Goal: Task Accomplishment & Management: Manage account settings

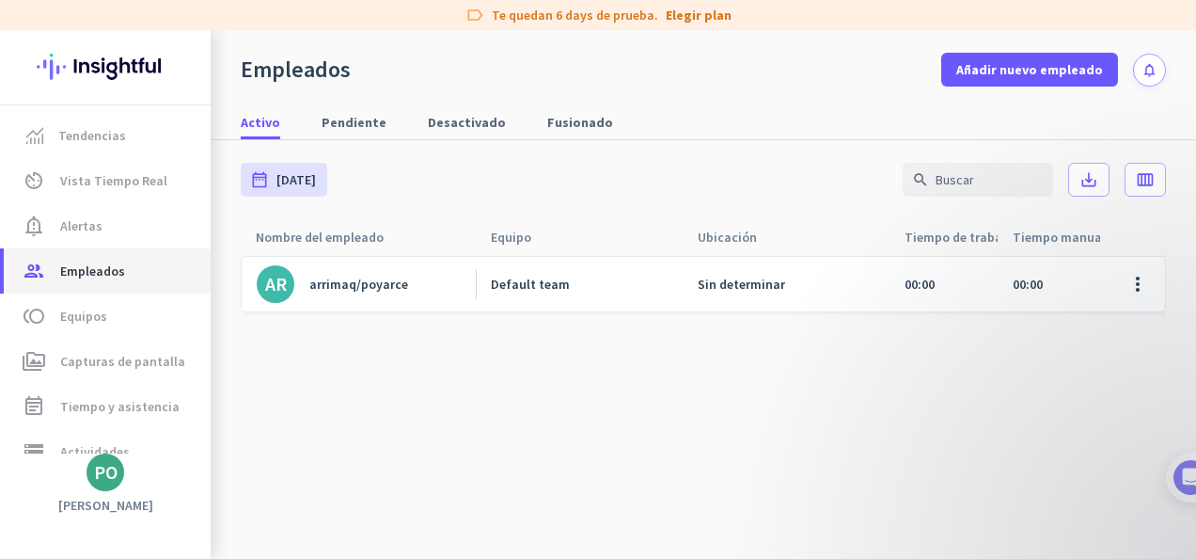
click at [114, 260] on span "Empleados" at bounding box center [92, 271] width 65 height 23
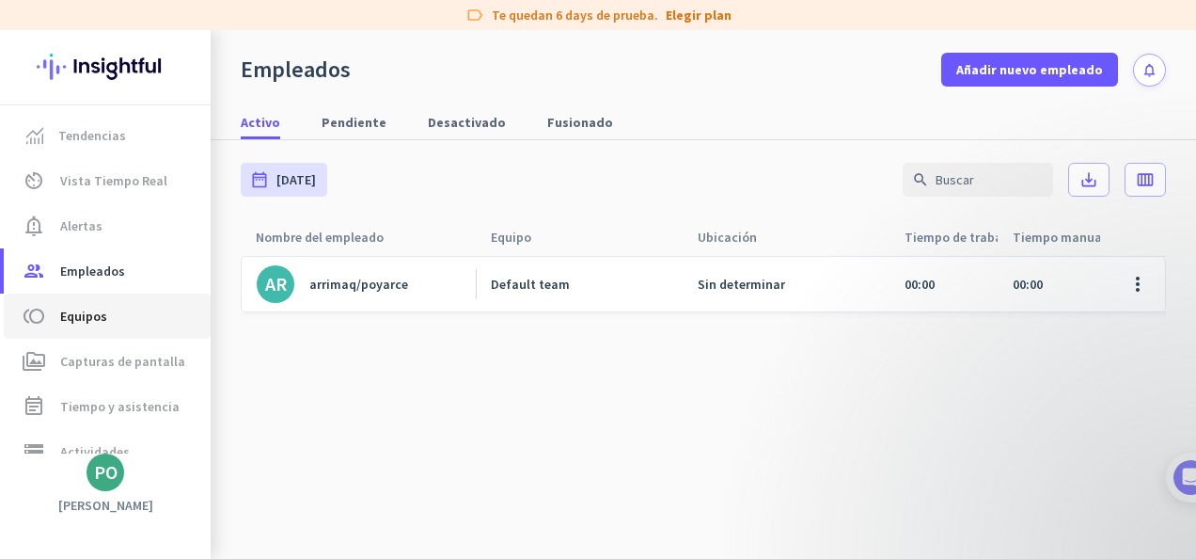
click at [80, 320] on span "Equipos" at bounding box center [83, 316] width 47 height 23
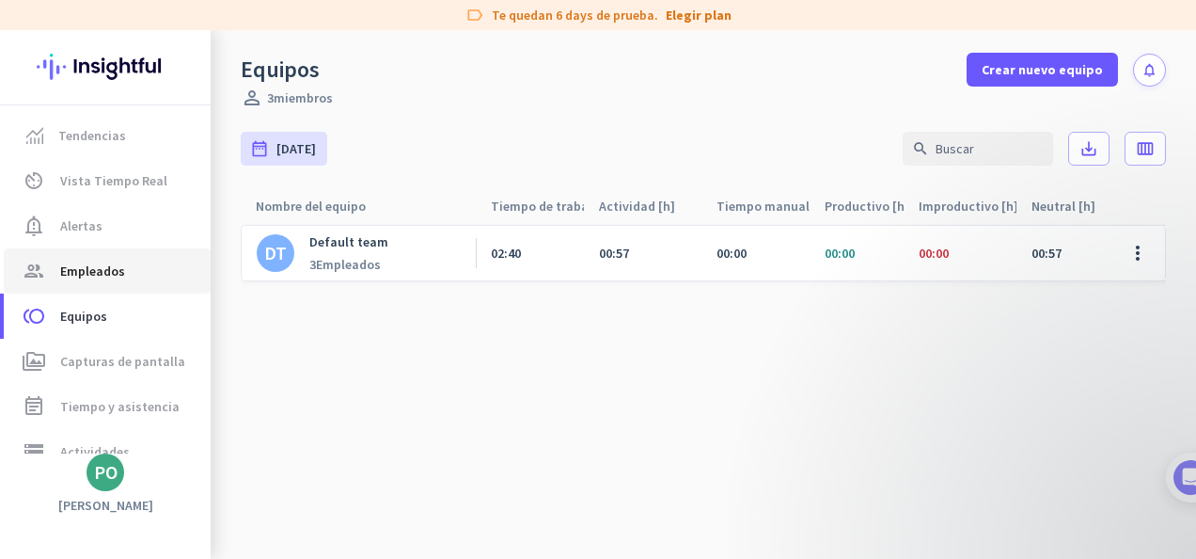
click at [93, 275] on span "Empleados" at bounding box center [92, 271] width 65 height 23
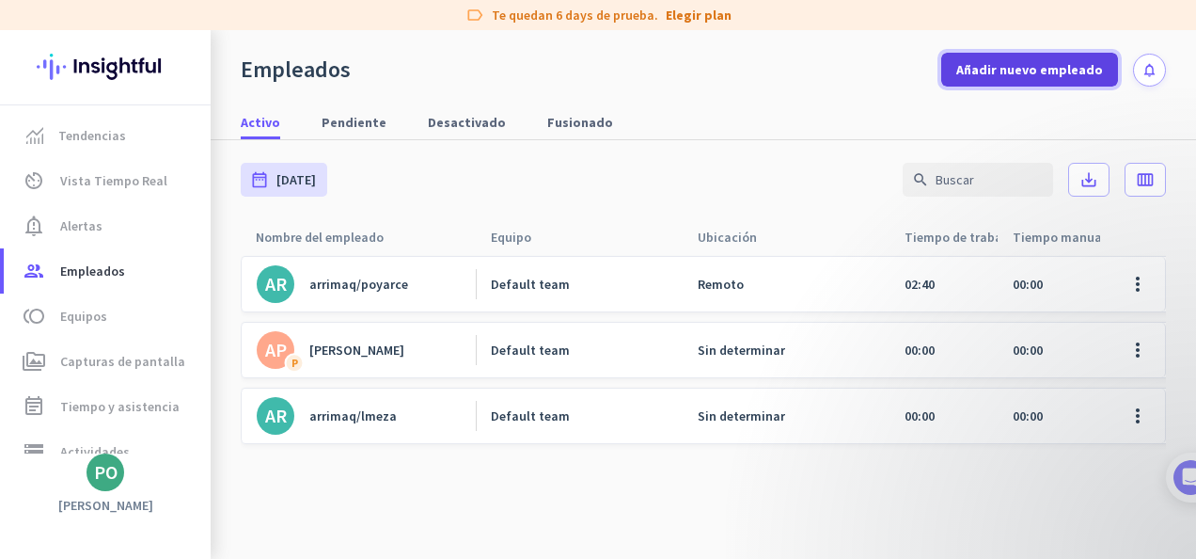
click at [1025, 61] on span "Añadir nuevo empleado" at bounding box center [1030, 69] width 147 height 19
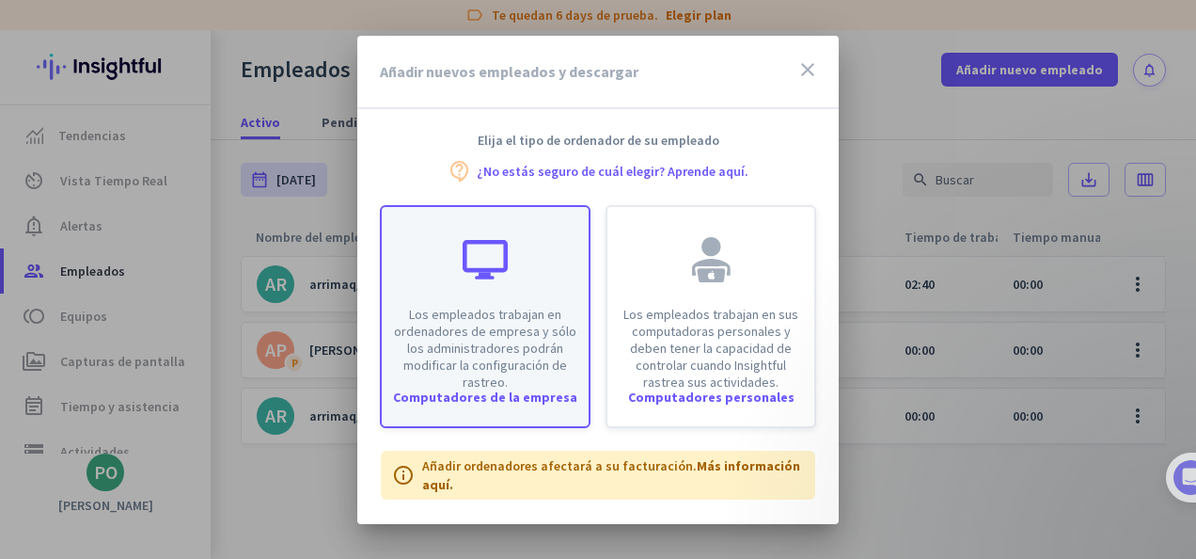
click at [492, 308] on p "Los empleados trabajan en ordenadores de empresa y sólo los administradores pod…" at bounding box center [485, 348] width 184 height 85
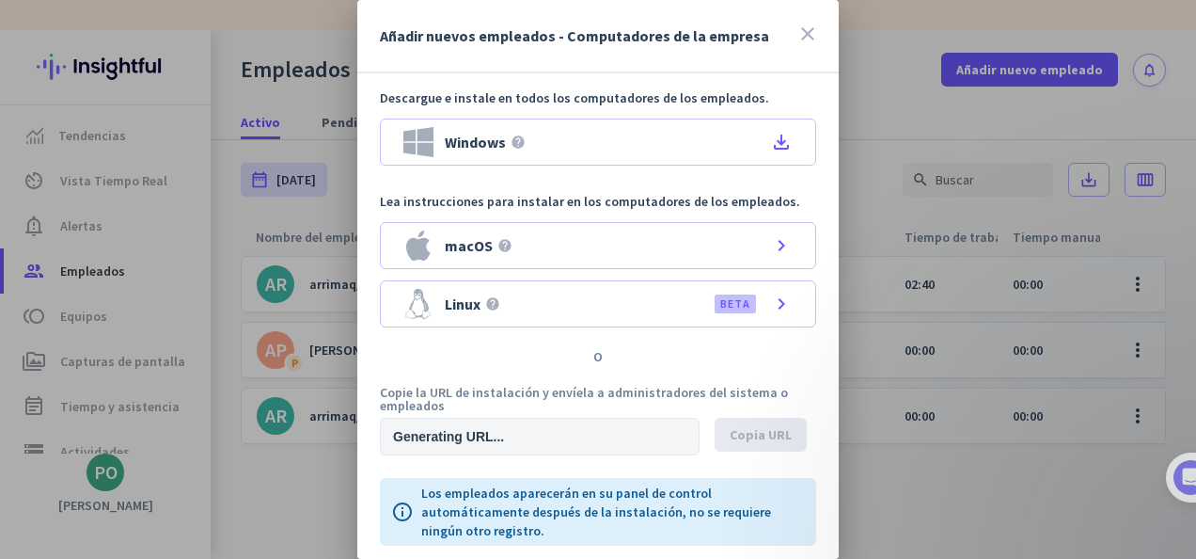
type input "[URL][DOMAIN_NAME]"
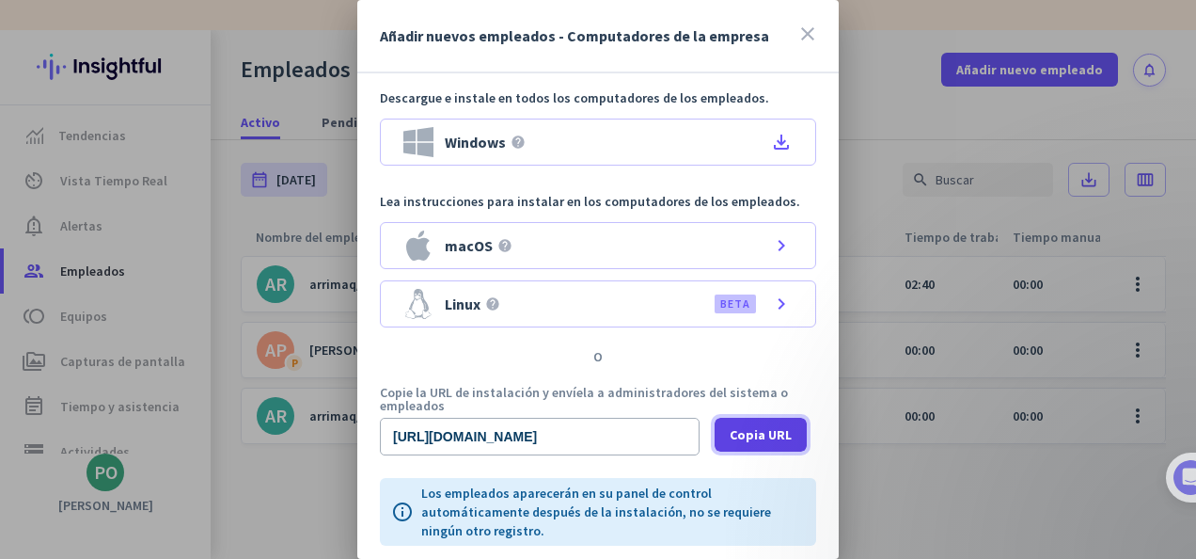
click at [766, 421] on span at bounding box center [761, 434] width 92 height 45
click at [1036, 491] on div at bounding box center [598, 279] width 1196 height 559
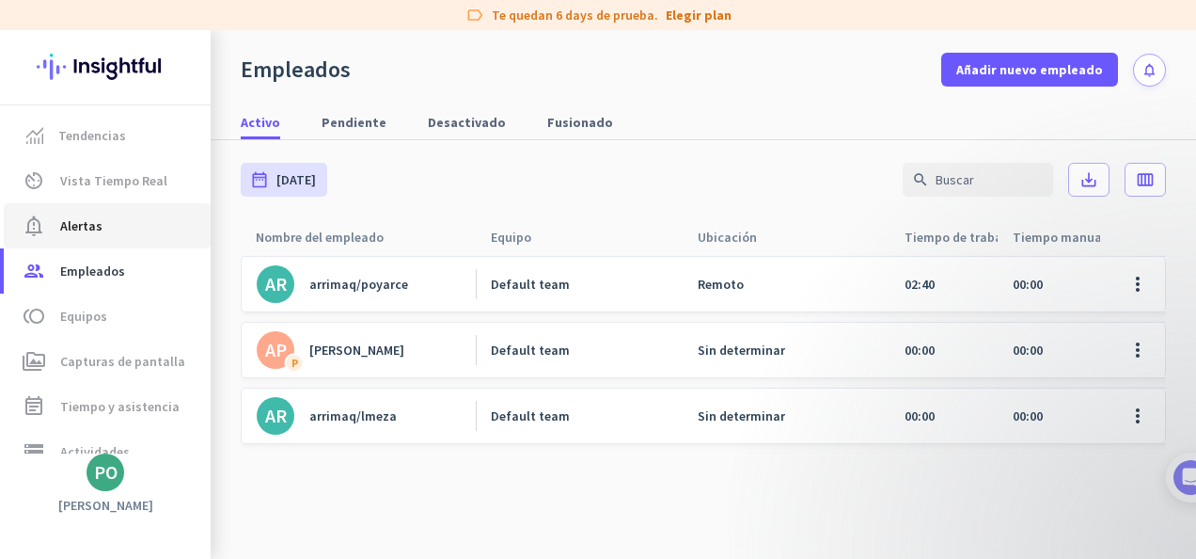
click at [88, 229] on span "Alertas" at bounding box center [81, 225] width 42 height 23
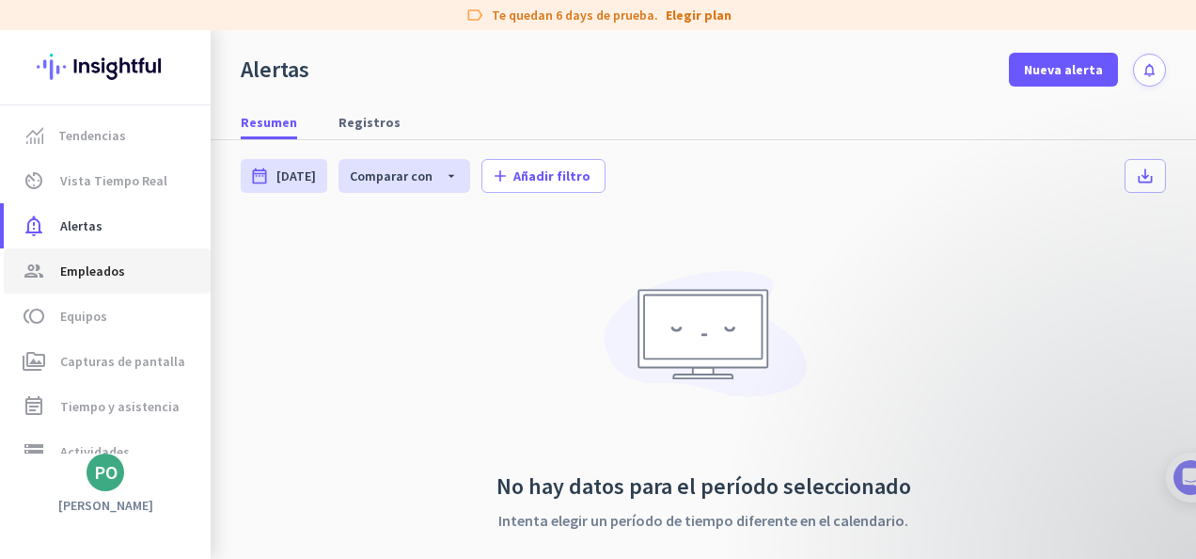
click at [87, 273] on span "Empleados" at bounding box center [92, 271] width 65 height 23
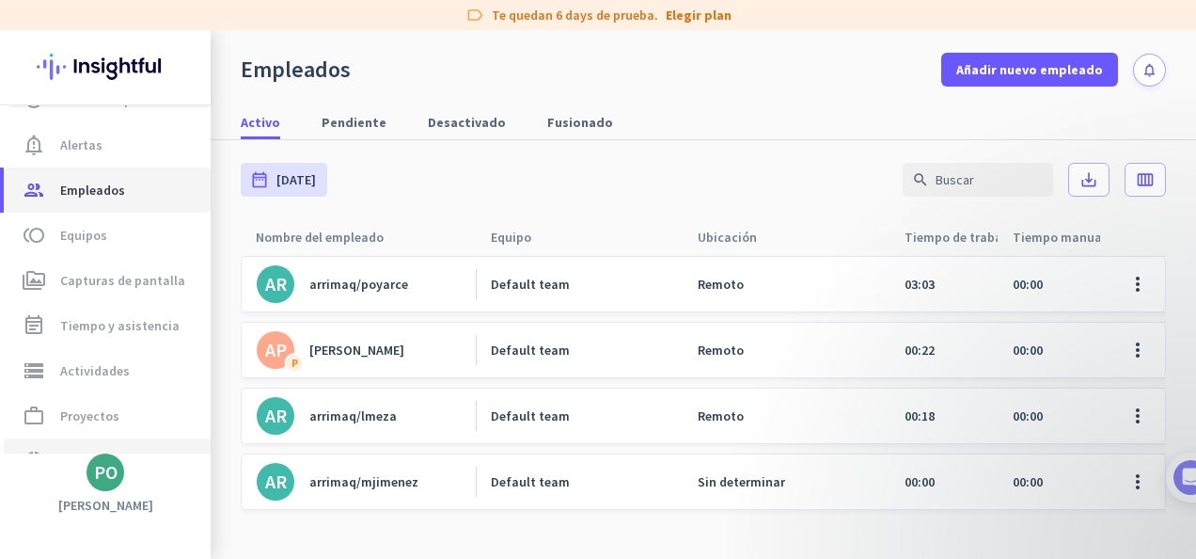
scroll to position [164, 0]
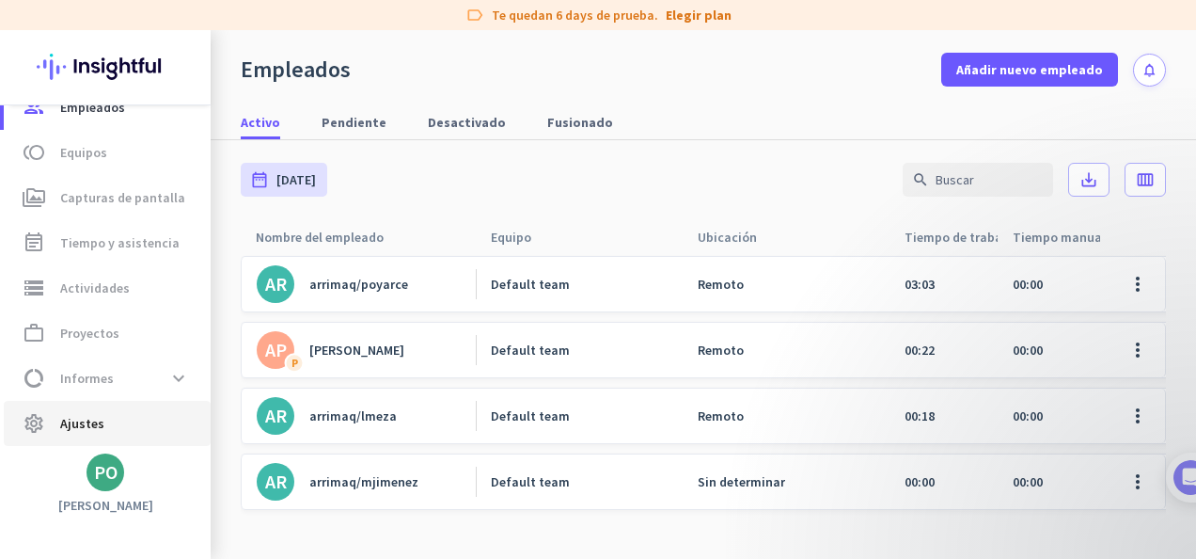
click at [98, 423] on span "Ajustes" at bounding box center [82, 423] width 44 height 23
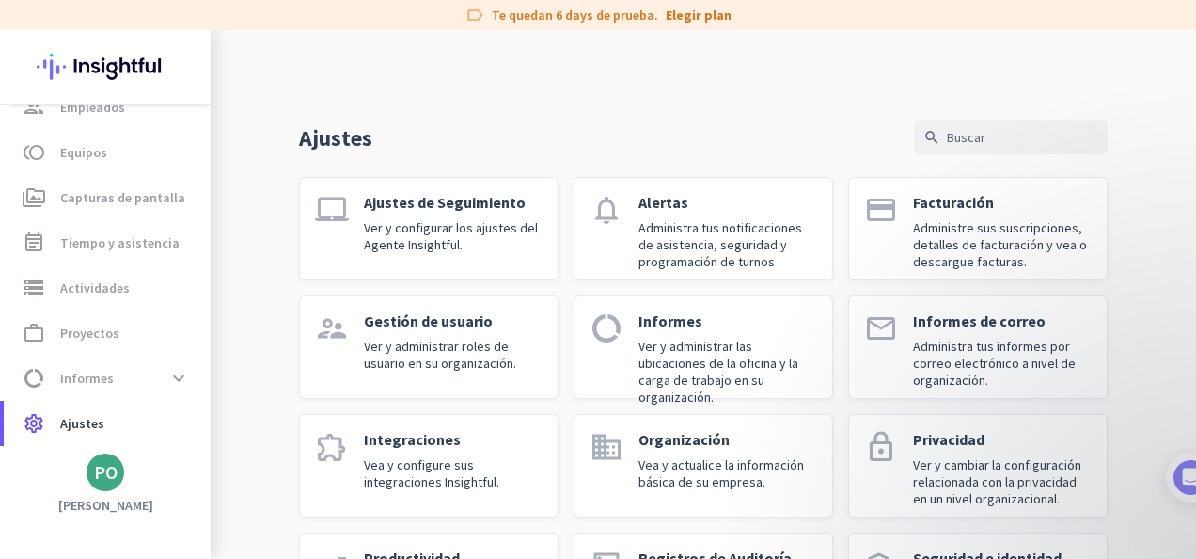
click at [477, 203] on p "Ajustes de Seguimiento" at bounding box center [453, 202] width 179 height 19
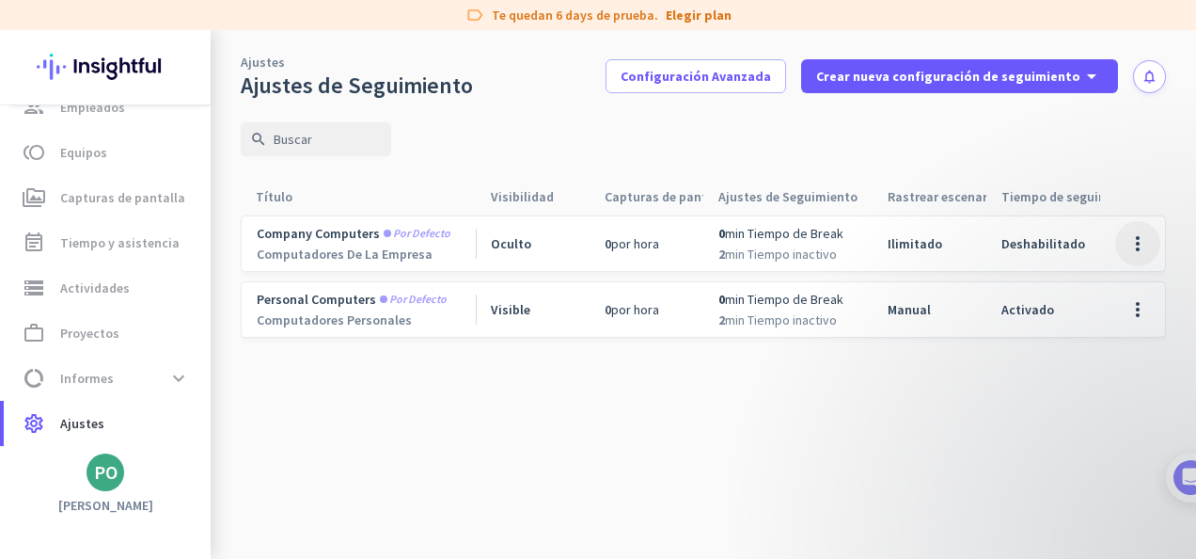
click at [1132, 243] on span at bounding box center [1137, 243] width 45 height 45
click at [1074, 280] on span "Editar" at bounding box center [1073, 283] width 36 height 17
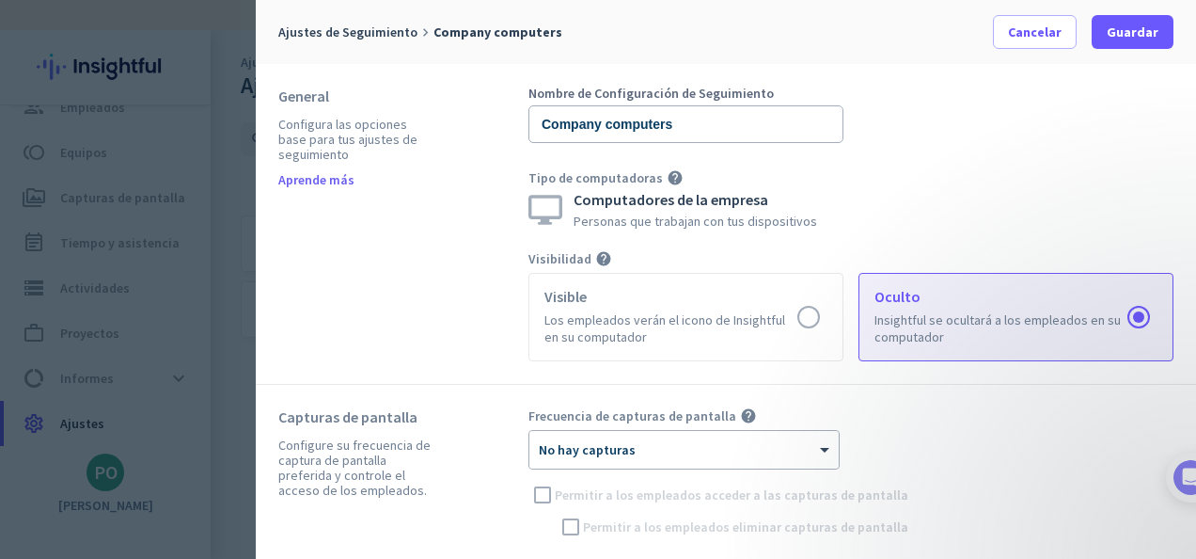
click at [1037, 440] on div "Frecuencia de capturas de pantalla help × No hay capturas Permitir a los emplea…" at bounding box center [851, 474] width 645 height 134
click at [1073, 26] on span at bounding box center [1035, 31] width 82 height 45
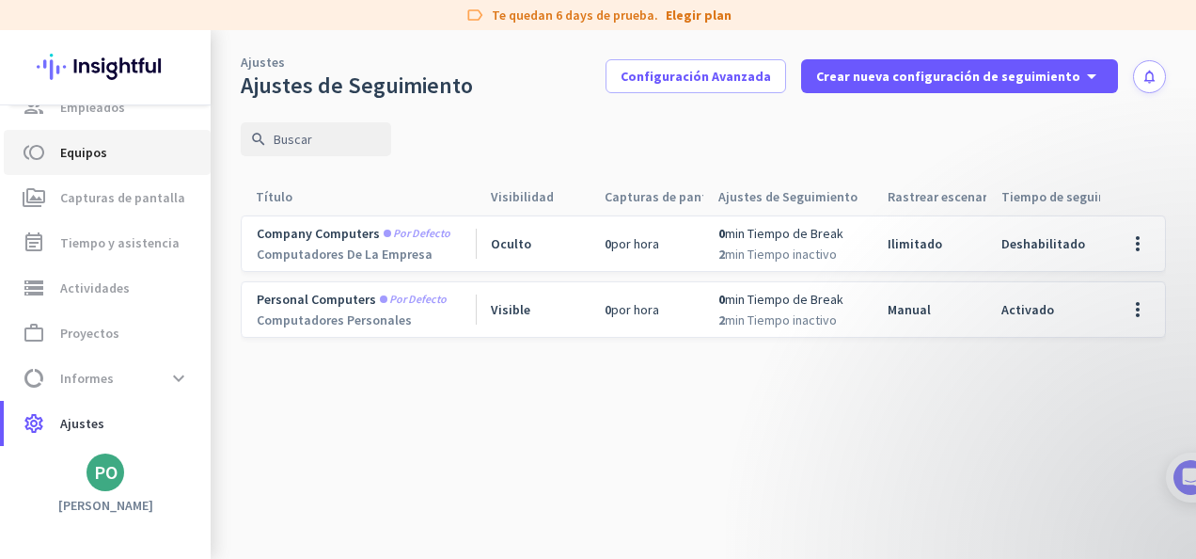
click at [78, 150] on span "Equipos" at bounding box center [83, 152] width 47 height 23
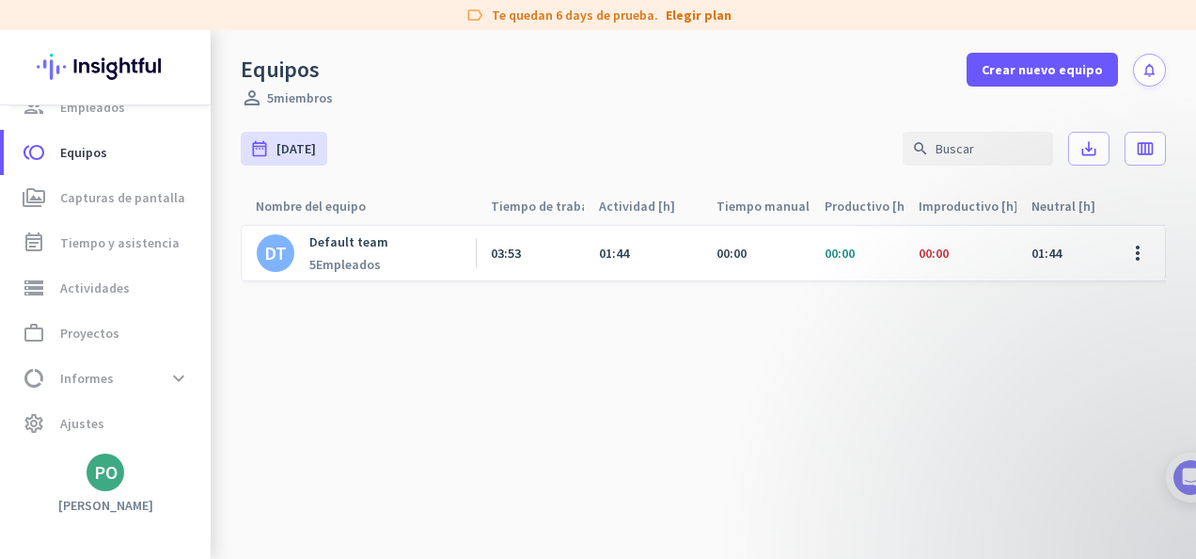
click at [356, 252] on div "Default team 5 Empleados" at bounding box center [348, 253] width 79 height 40
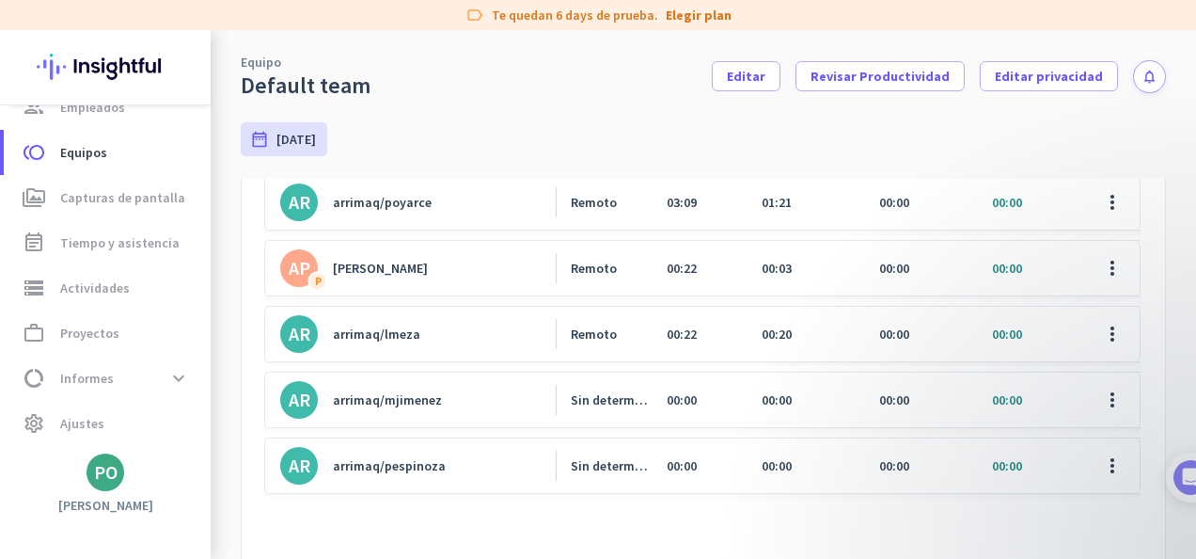
scroll to position [282, 0]
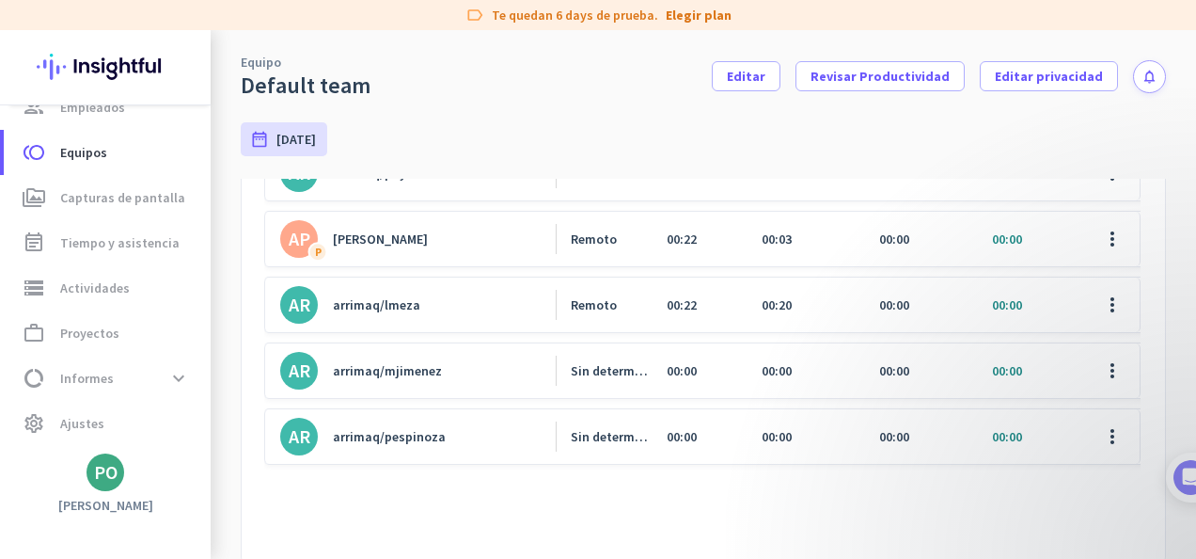
click at [604, 118] on div "date_range [DATE] [DATE] - [DATE]" at bounding box center [703, 139] width 925 height 79
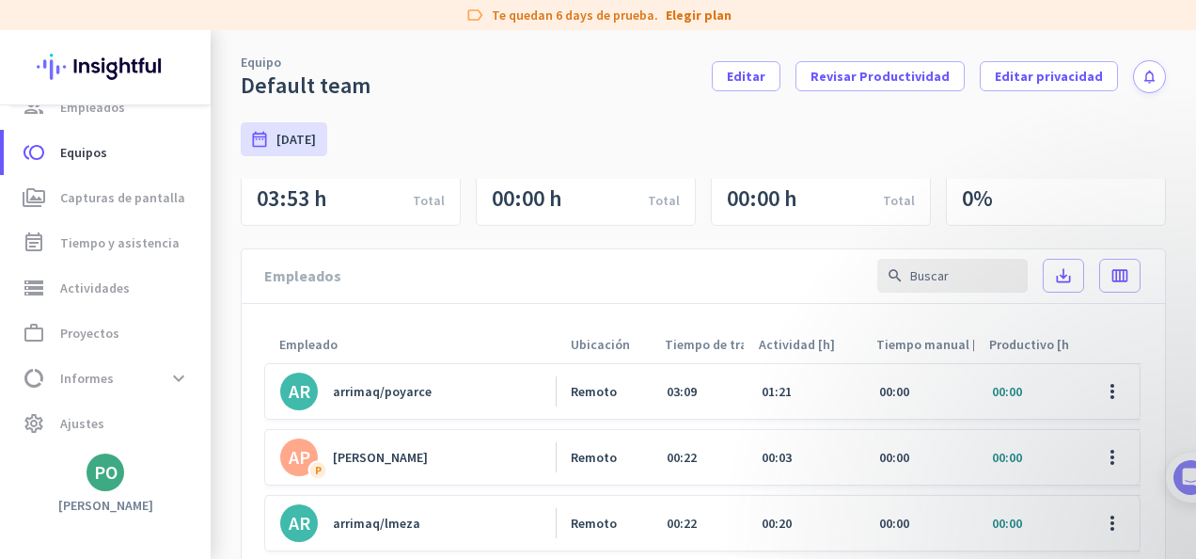
scroll to position [94, 0]
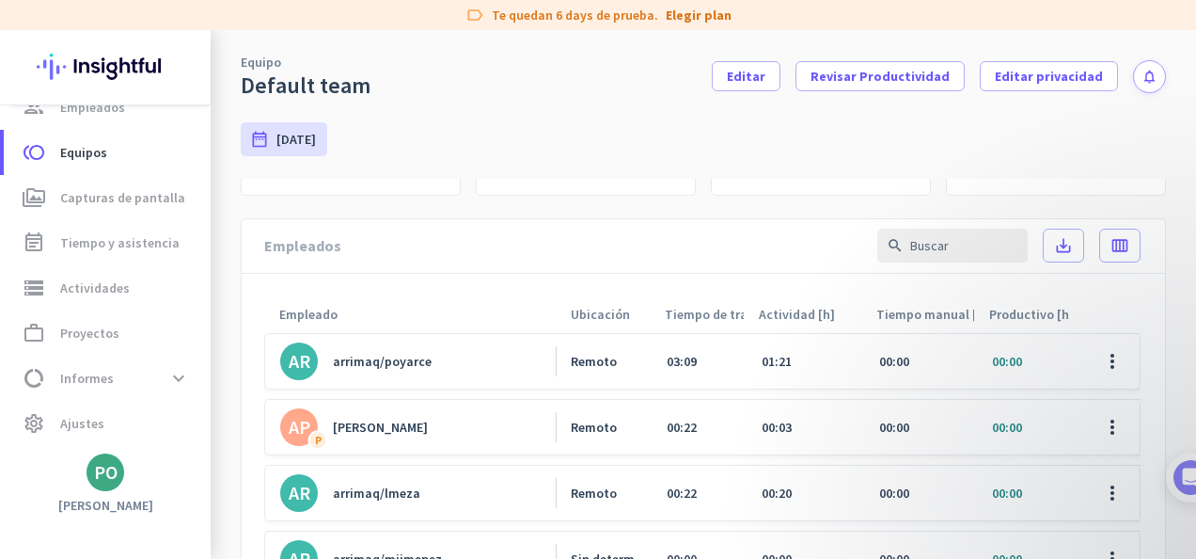
click at [377, 357] on div "arrimaq/poyarce" at bounding box center [382, 361] width 99 height 17
click at [124, 378] on span "data_usage Informes expand_more" at bounding box center [107, 378] width 177 height 34
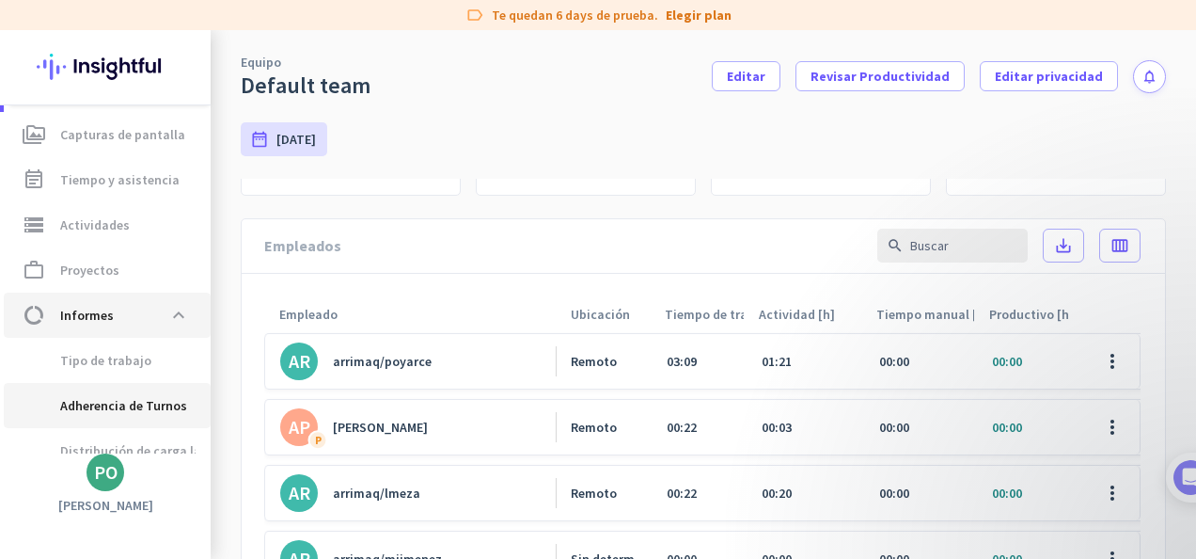
scroll to position [337, 0]
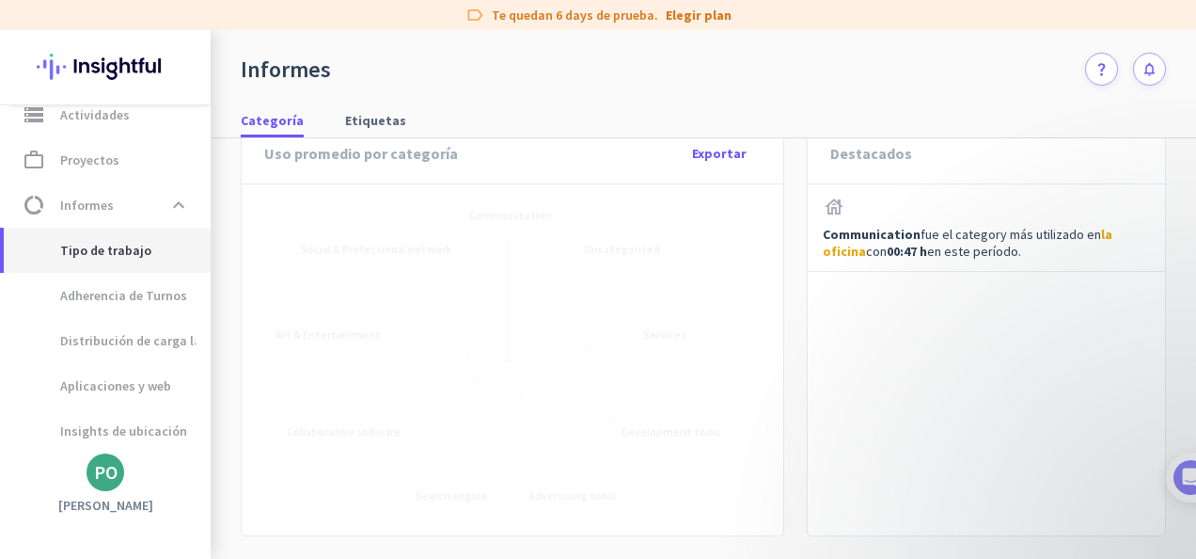
click at [105, 248] on span "Tipo de trabajo" at bounding box center [85, 250] width 133 height 45
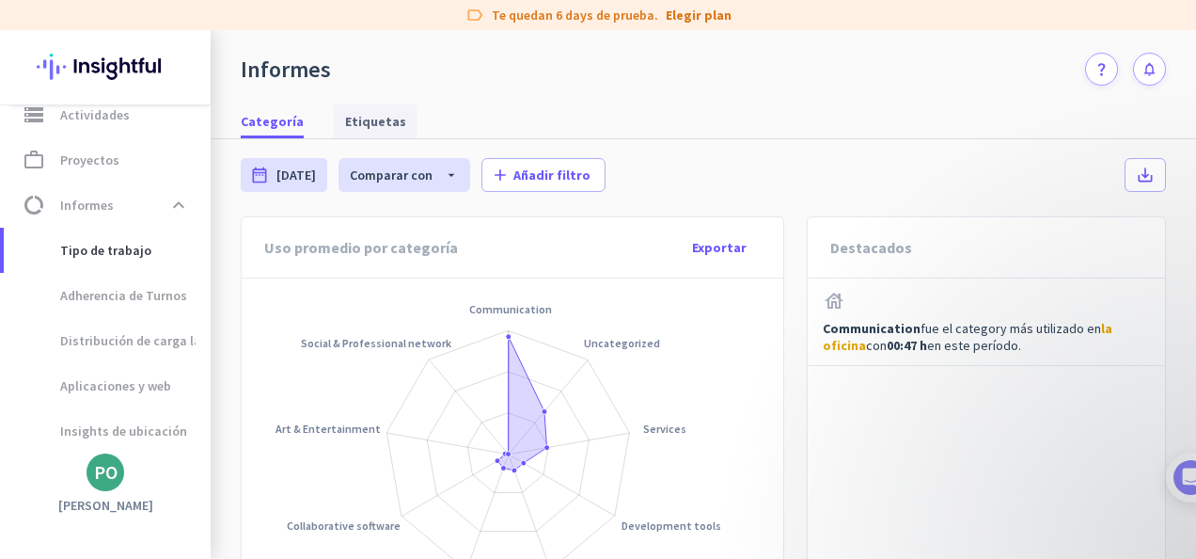
click at [357, 124] on span "Etiquetas" at bounding box center [375, 121] width 61 height 19
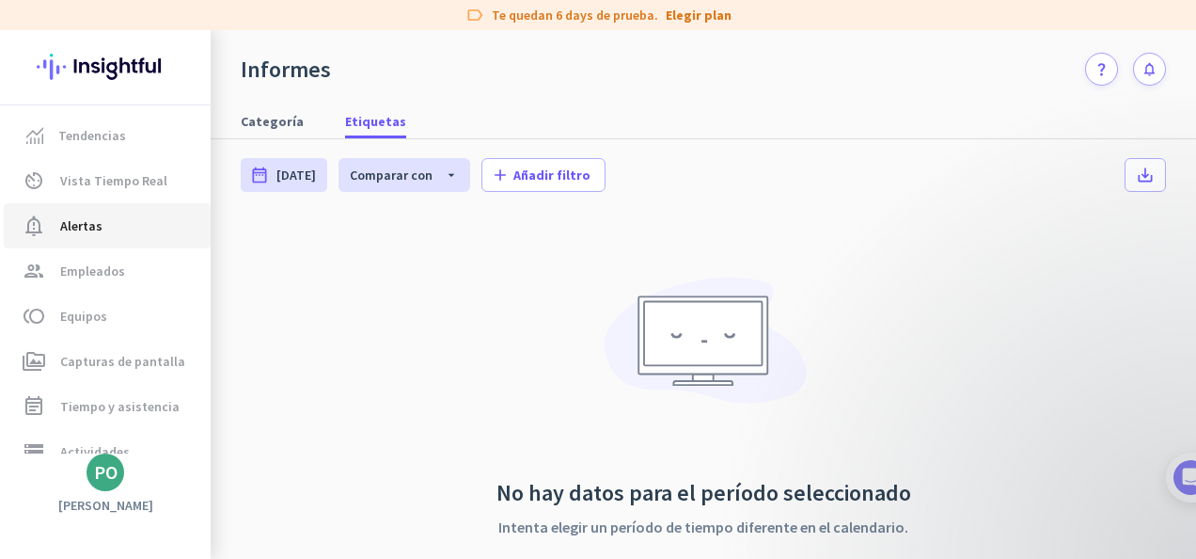
click at [79, 237] on link "notification_important Alertas" at bounding box center [107, 225] width 207 height 45
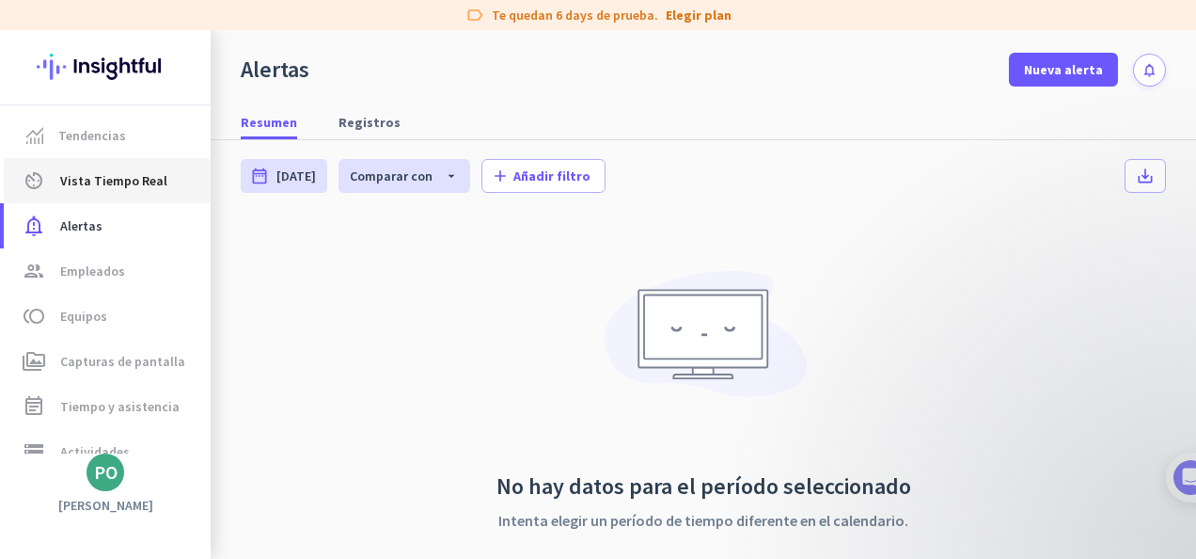
click at [94, 184] on span "Vista Tiempo Real" at bounding box center [113, 180] width 107 height 23
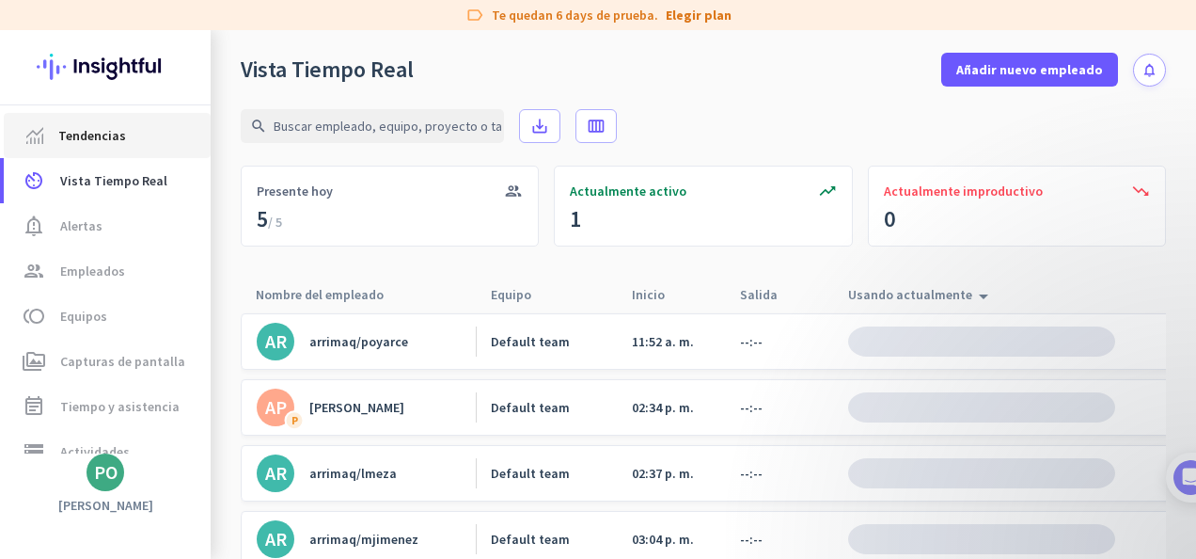
click at [86, 138] on span "Tendencias" at bounding box center [92, 135] width 68 height 23
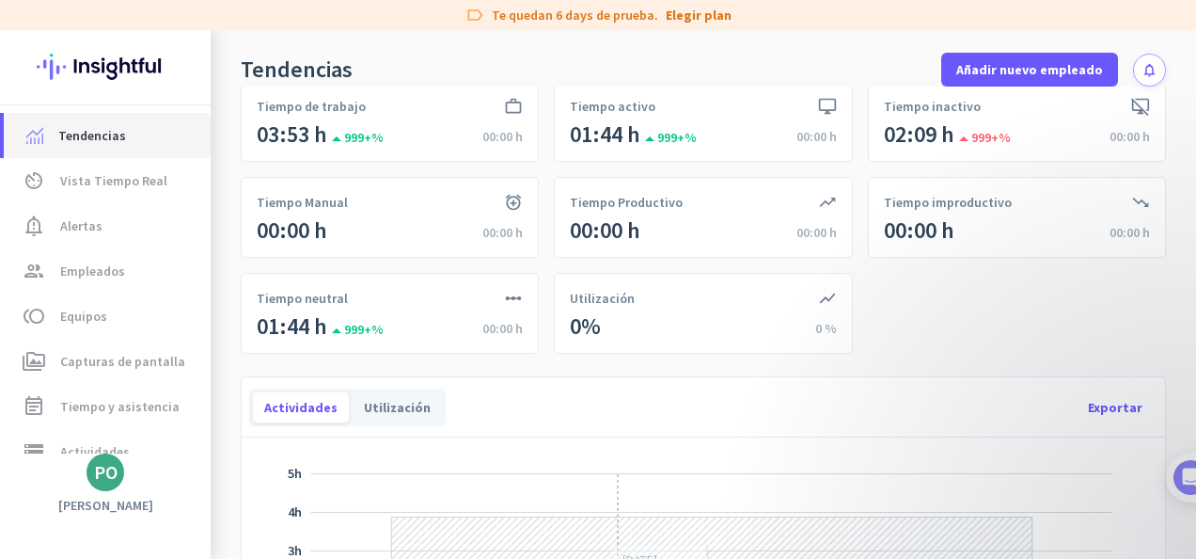
scroll to position [282, 0]
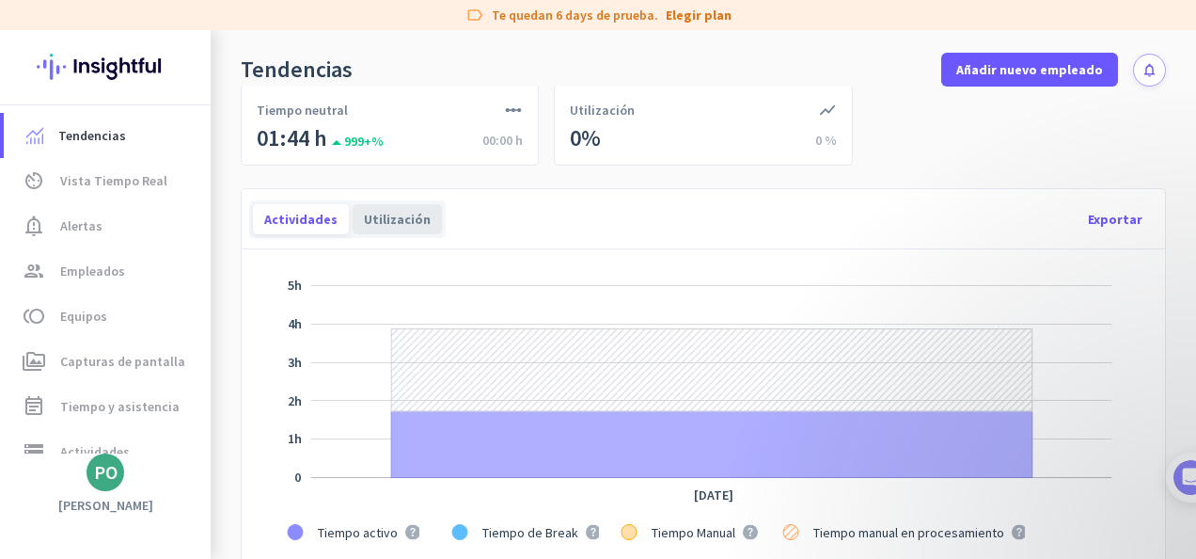
click at [380, 220] on div "Utilización" at bounding box center [397, 219] width 89 height 30
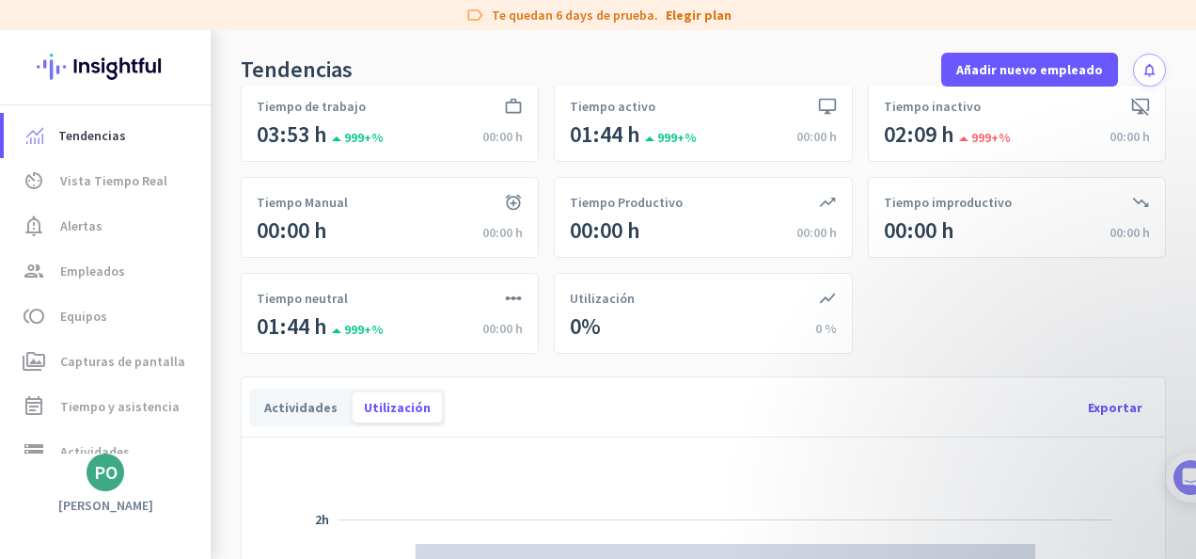
scroll to position [0, 0]
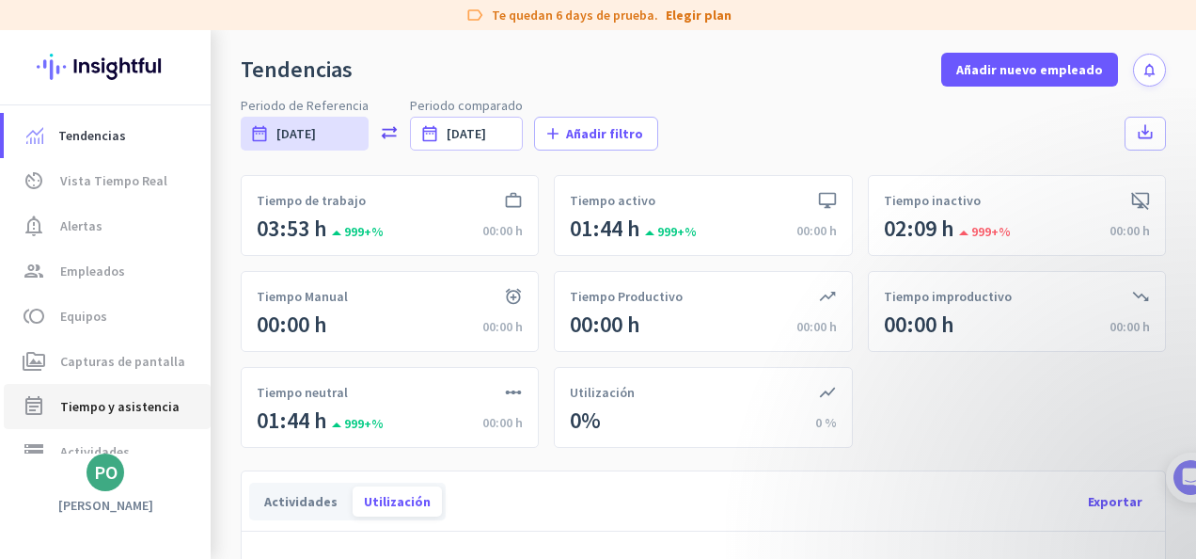
click at [107, 410] on span "Tiempo y asistencia" at bounding box center [119, 406] width 119 height 23
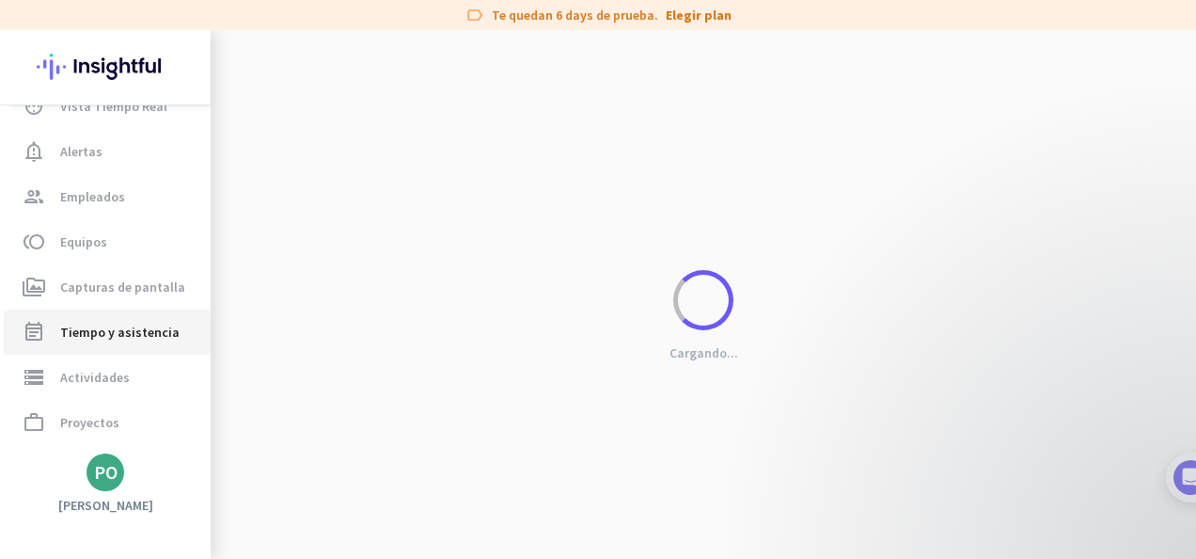
scroll to position [164, 0]
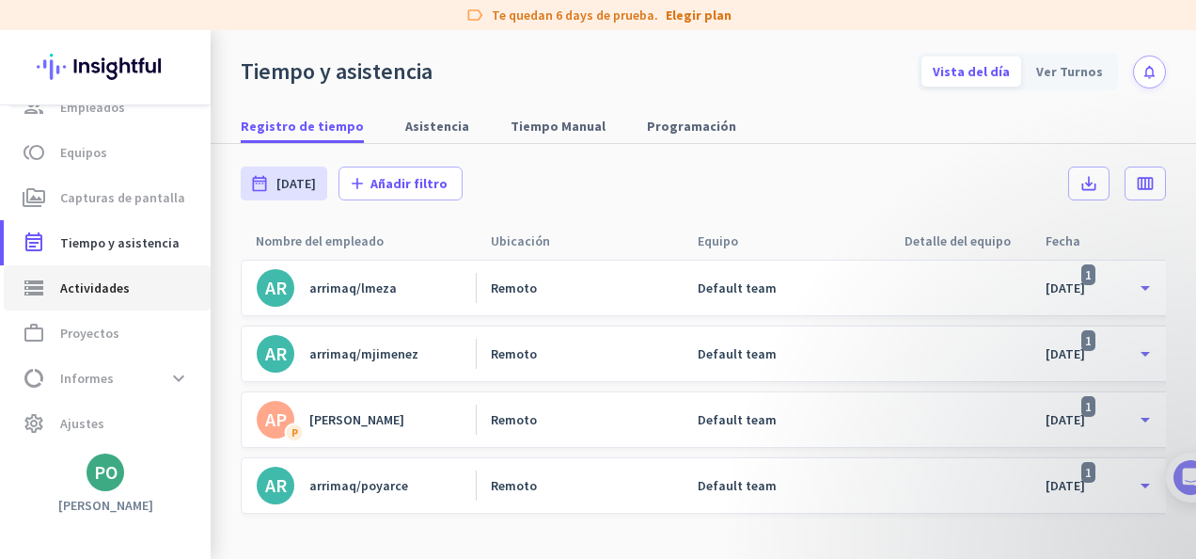
click at [90, 284] on span "Actividades" at bounding box center [95, 288] width 70 height 23
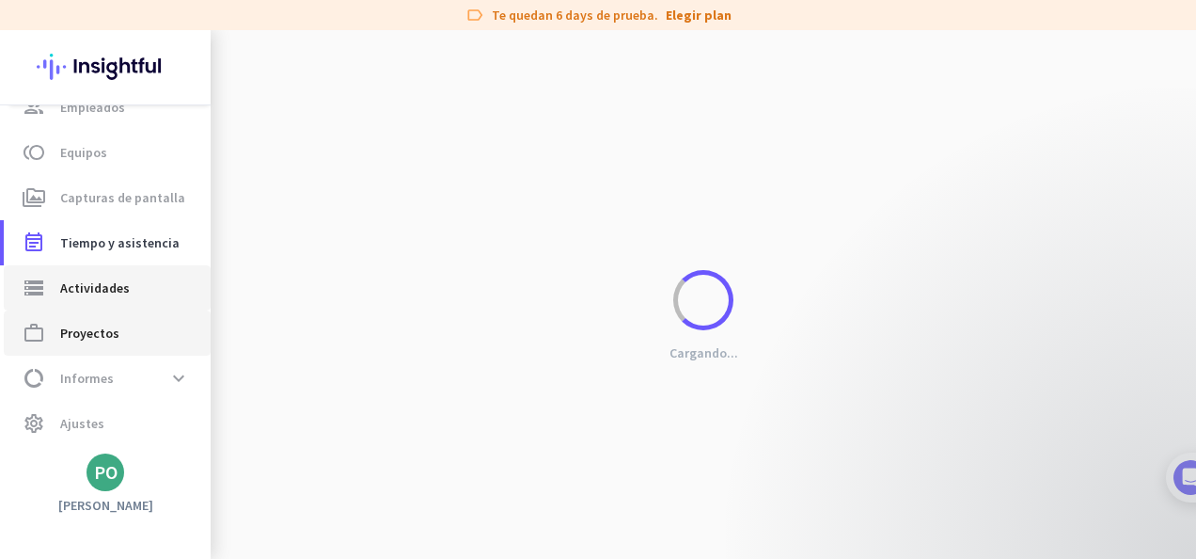
type input "[DATE]"
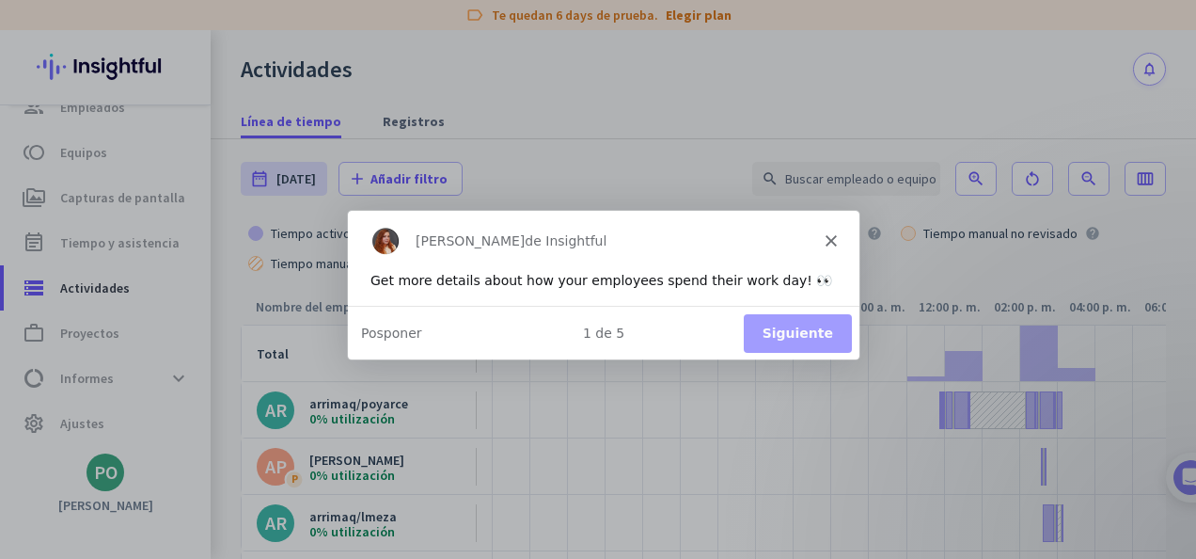
click at [827, 237] on icon "Cerrar" at bounding box center [830, 238] width 11 height 11
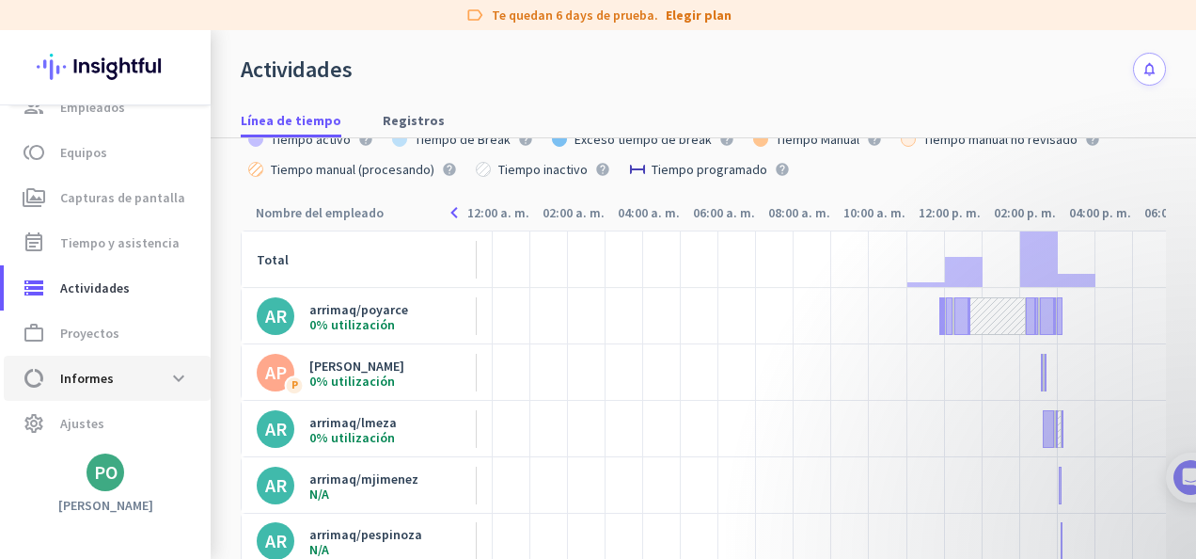
click at [81, 378] on span "Informes" at bounding box center [87, 378] width 54 height 23
type input "[DATE] - [DATE]"
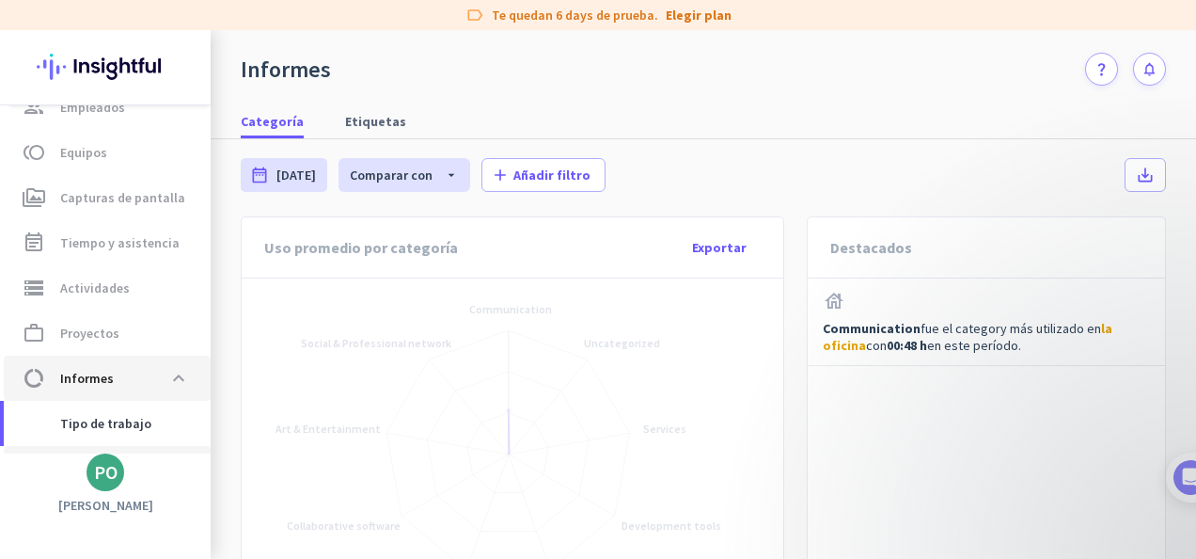
scroll to position [337, 0]
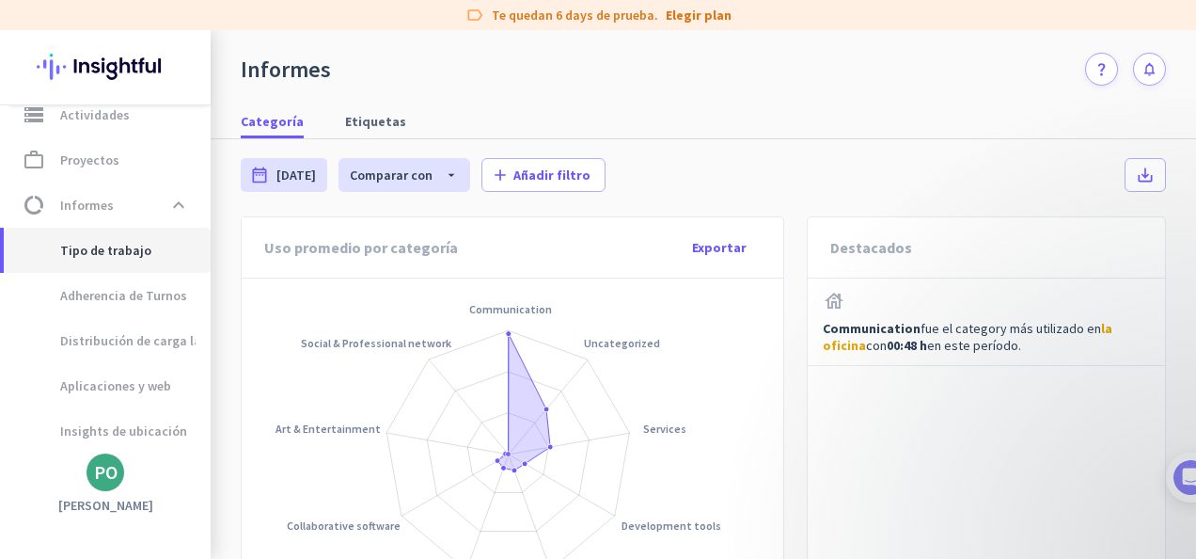
click at [105, 252] on span "Tipo de trabajo" at bounding box center [85, 250] width 133 height 45
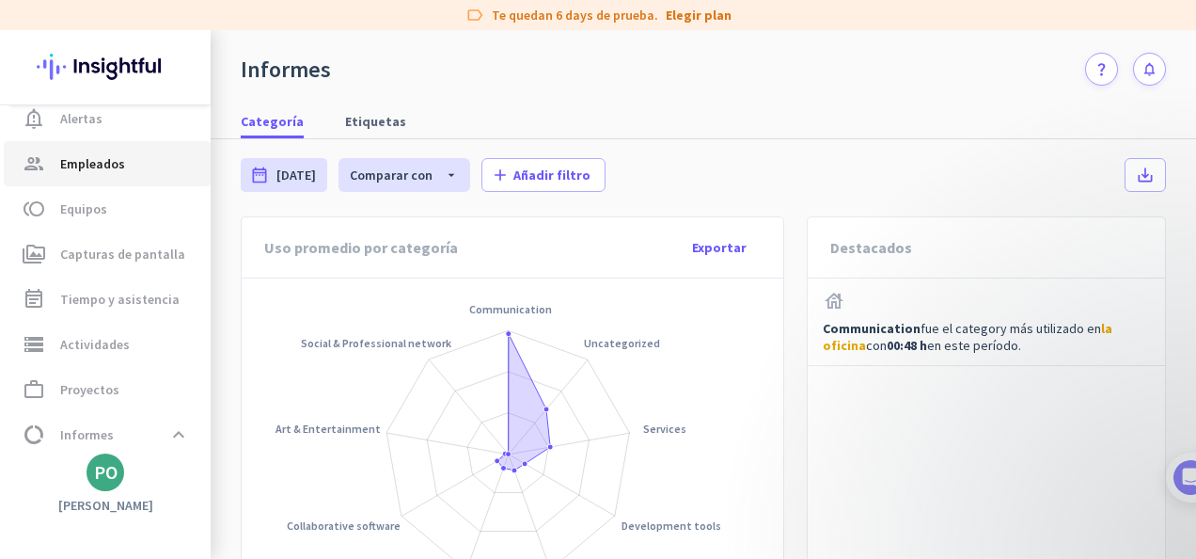
scroll to position [0, 0]
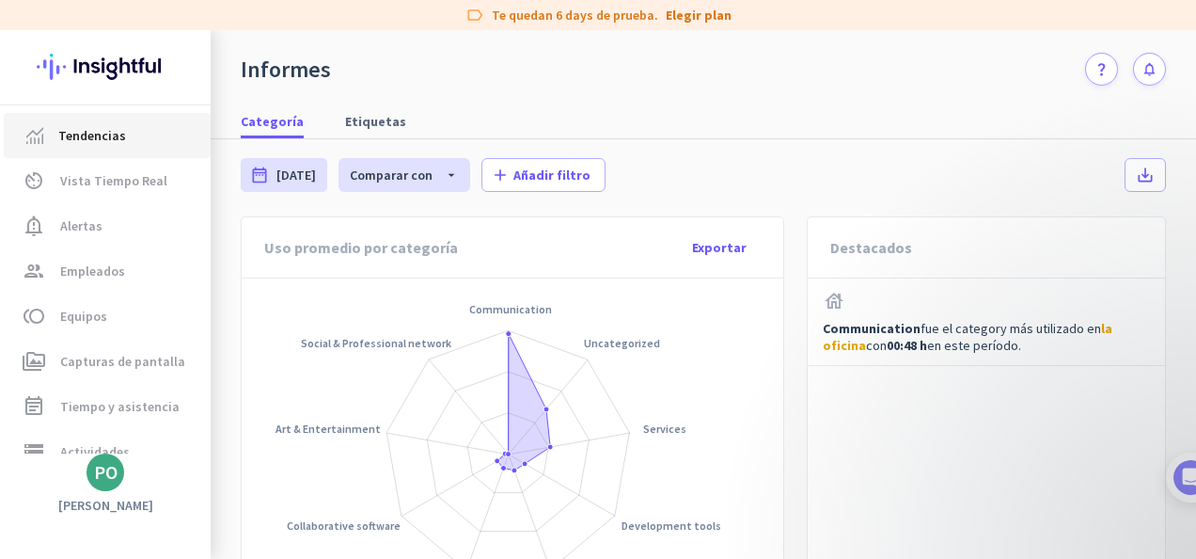
click at [88, 140] on span "Tendencias" at bounding box center [92, 135] width 68 height 23
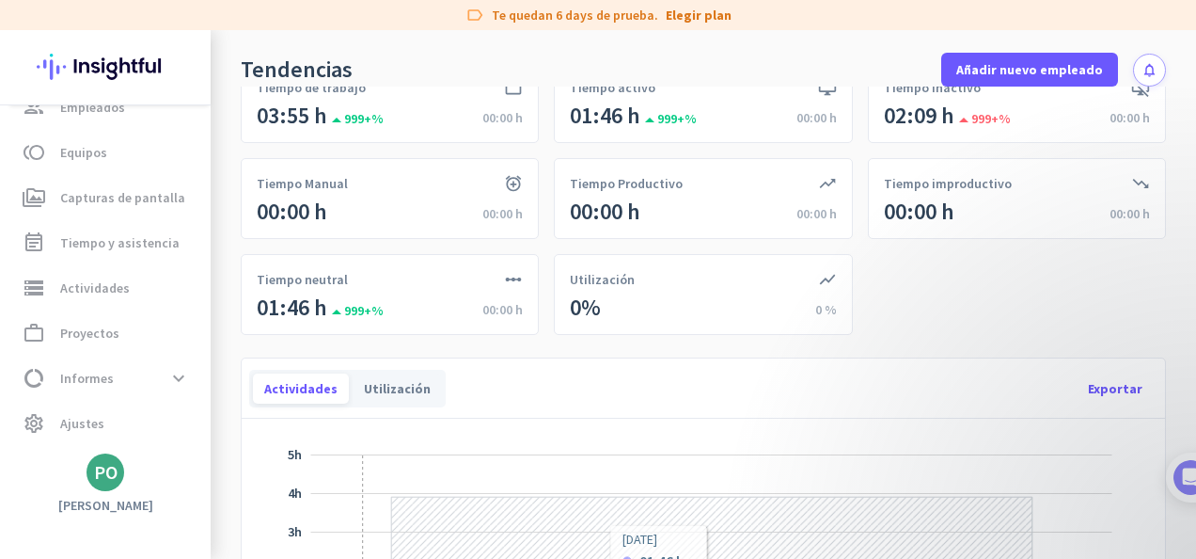
scroll to position [188, 0]
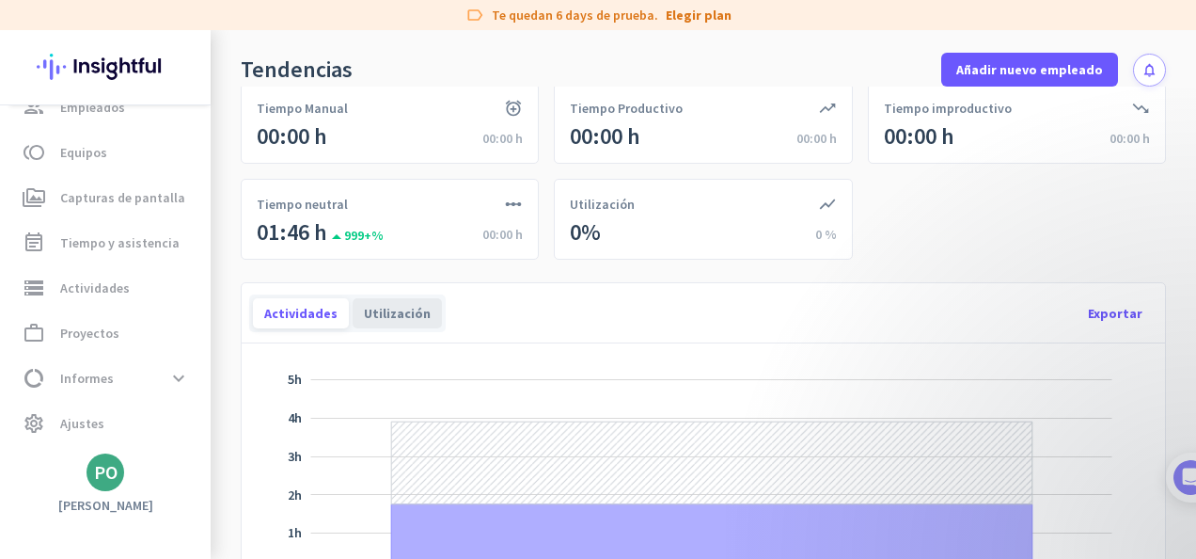
click at [400, 308] on div "Utilización" at bounding box center [397, 313] width 89 height 30
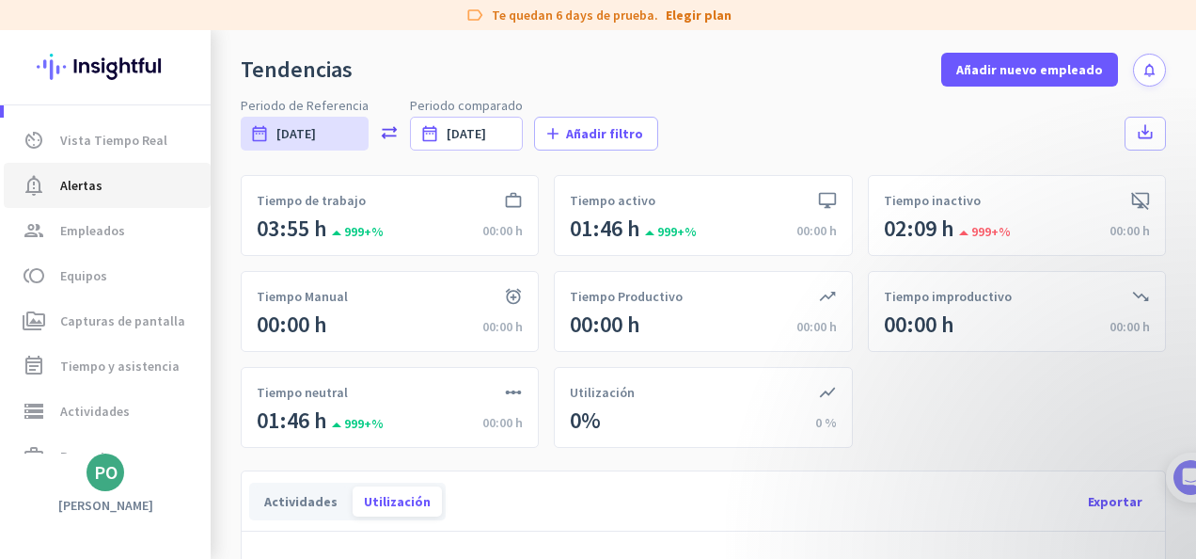
scroll to position [0, 0]
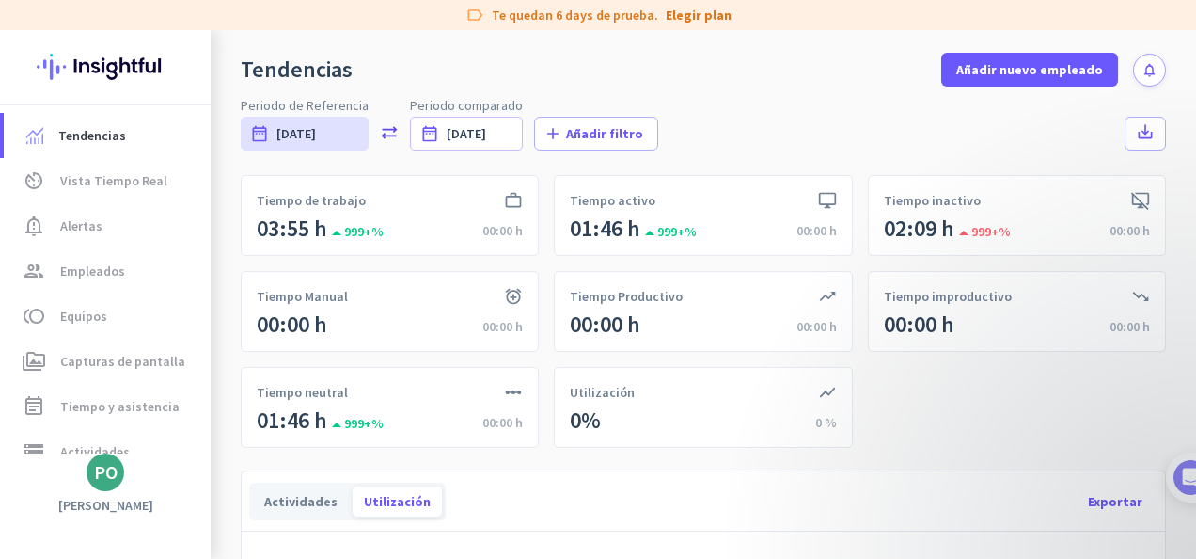
click at [832, 74] on div "Tendencias Añadir nuevo empleado notifications" at bounding box center [704, 58] width 986 height 56
click at [102, 317] on span "Equipos" at bounding box center [83, 316] width 47 height 23
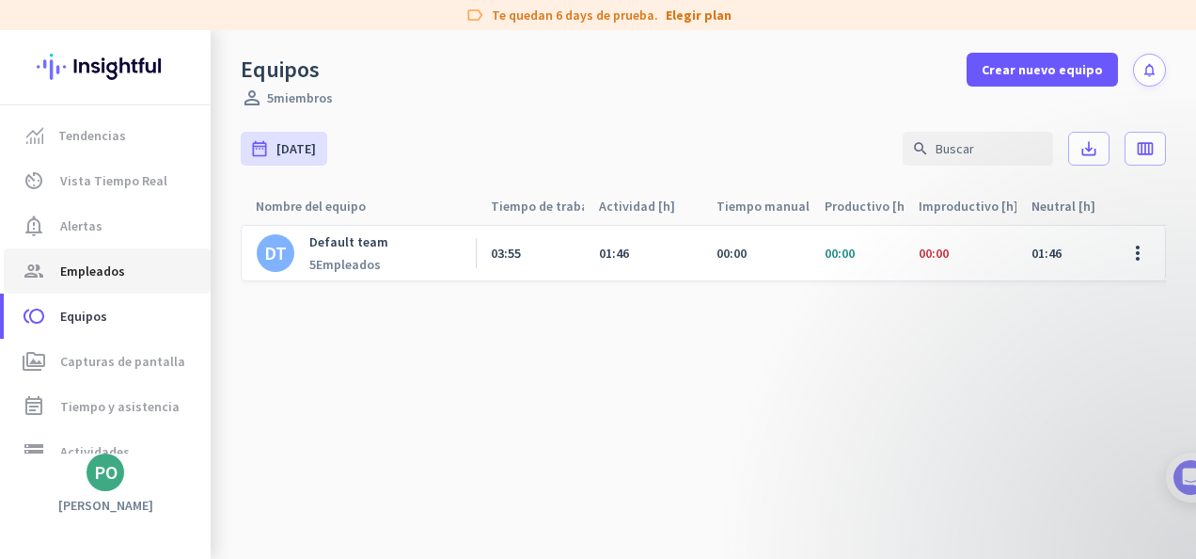
click at [102, 261] on span "Empleados" at bounding box center [92, 271] width 65 height 23
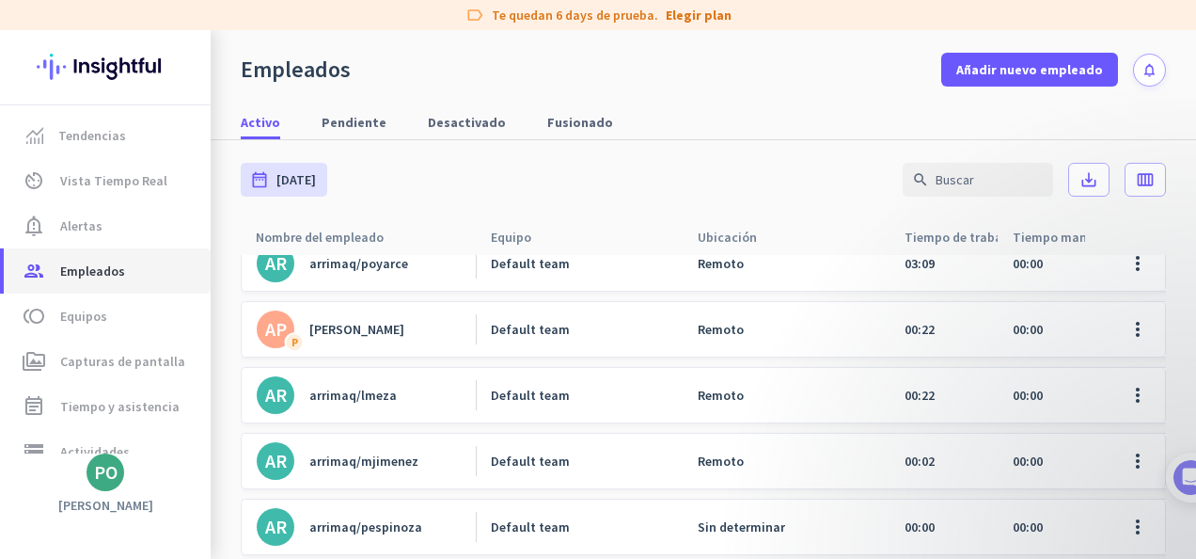
scroll to position [40, 0]
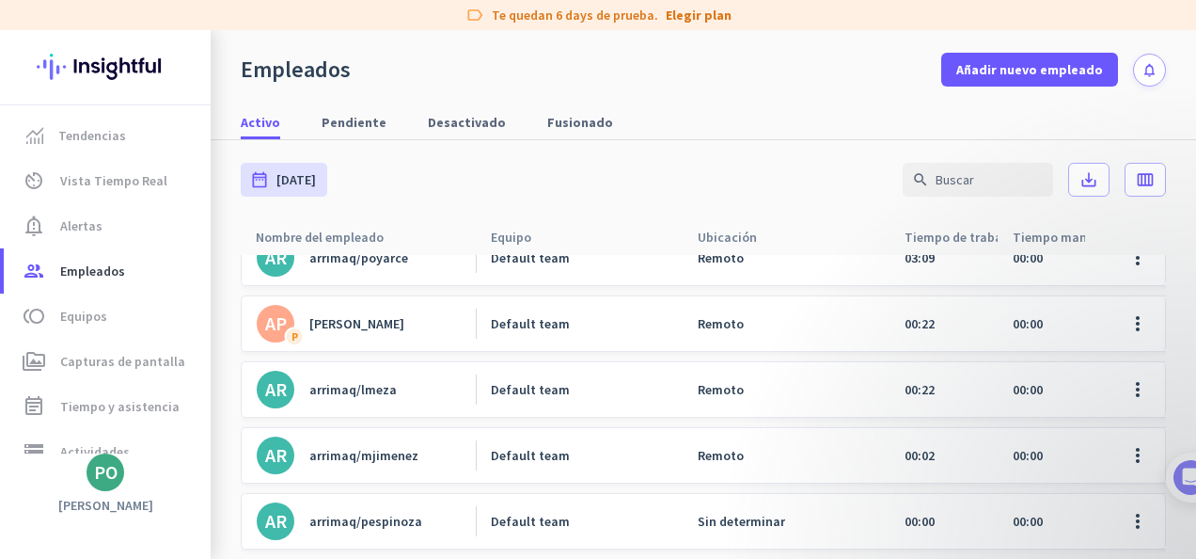
click at [375, 447] on div "arrimaq/mjimenez" at bounding box center [363, 455] width 109 height 17
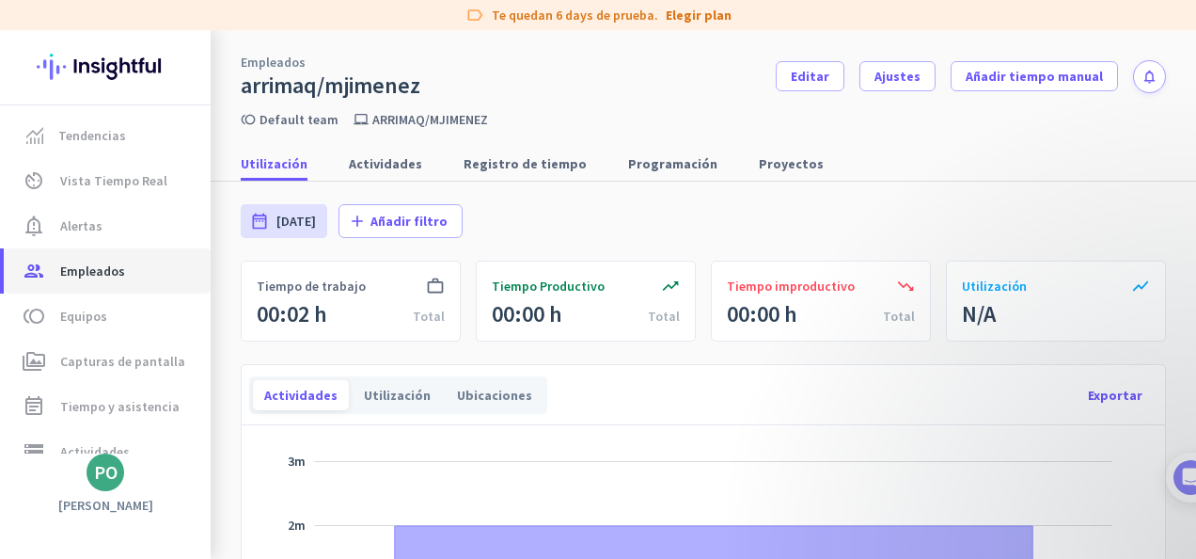
click at [95, 272] on span "Empleados" at bounding box center [92, 271] width 65 height 23
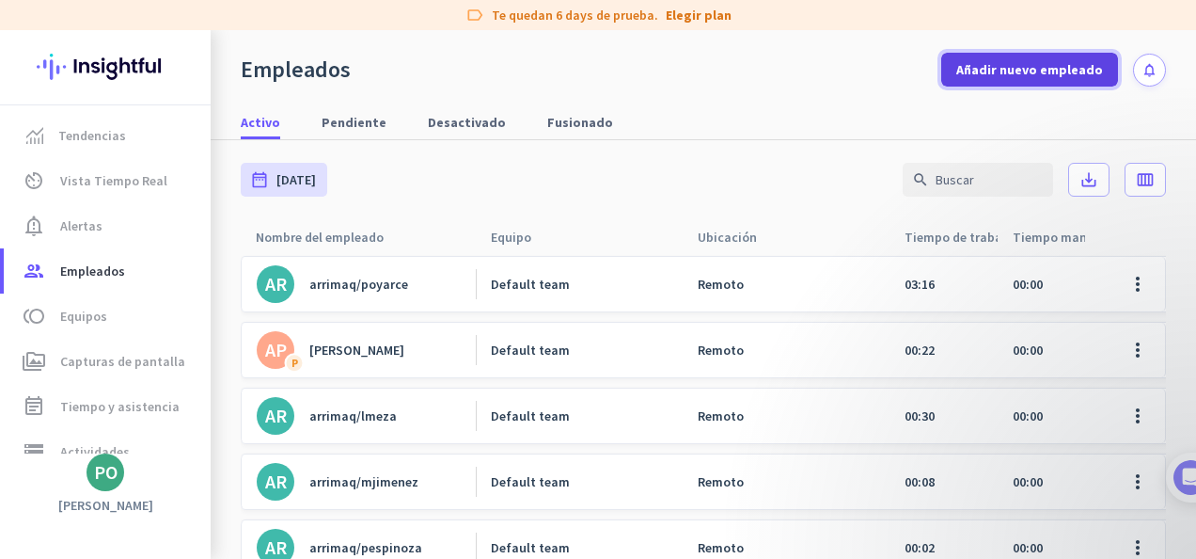
click at [1060, 71] on span "Añadir nuevo empleado" at bounding box center [1030, 69] width 147 height 19
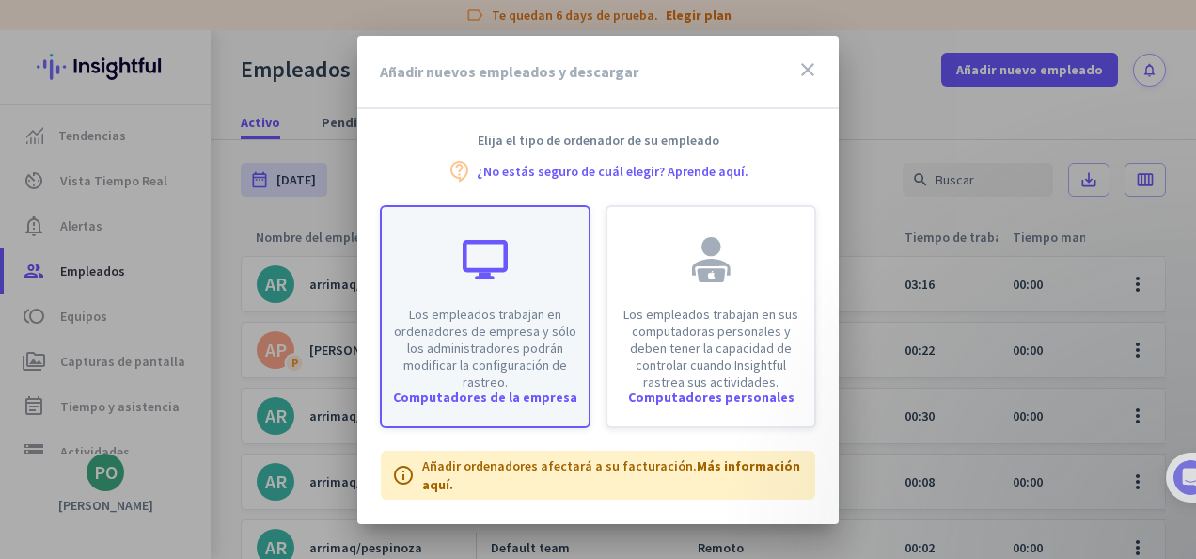
click at [461, 325] on p "Los empleados trabajan en ordenadores de empresa y sólo los administradores pod…" at bounding box center [485, 348] width 184 height 85
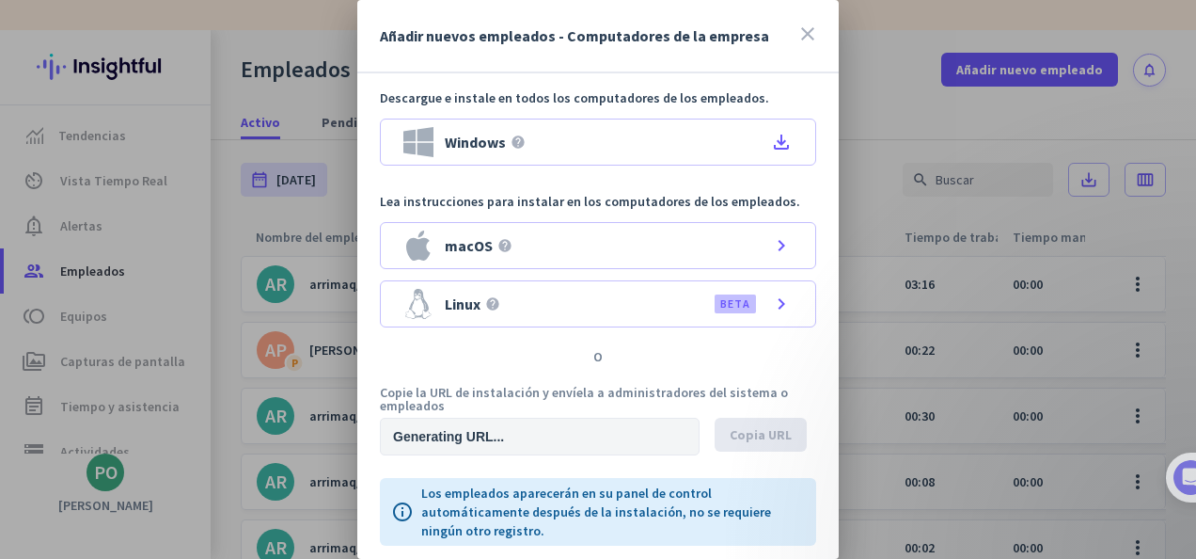
type input "[URL][DOMAIN_NAME]"
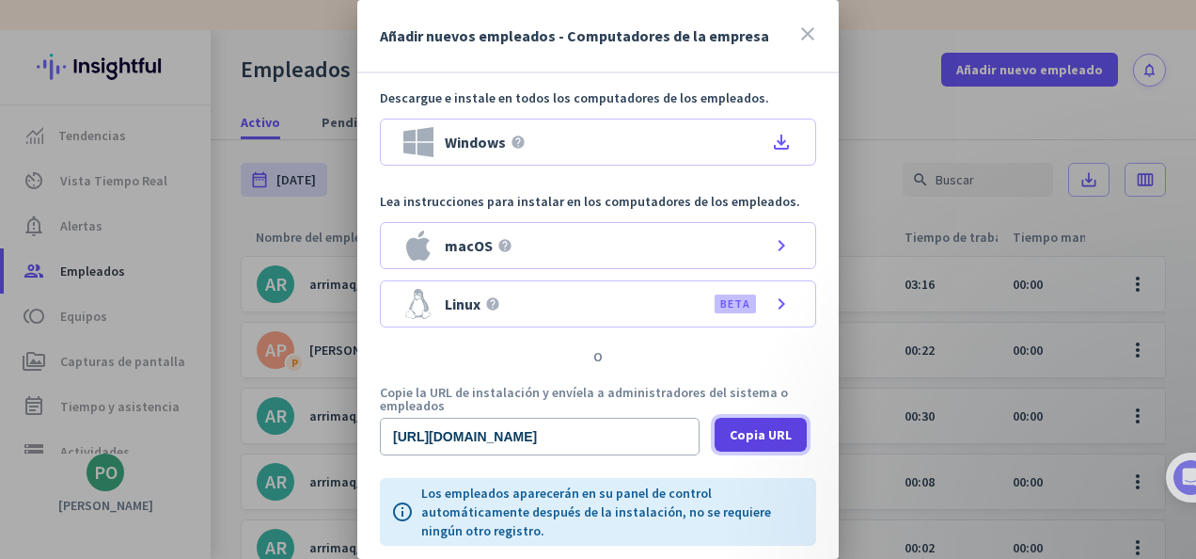
click at [758, 440] on span "Copia URL" at bounding box center [761, 434] width 62 height 19
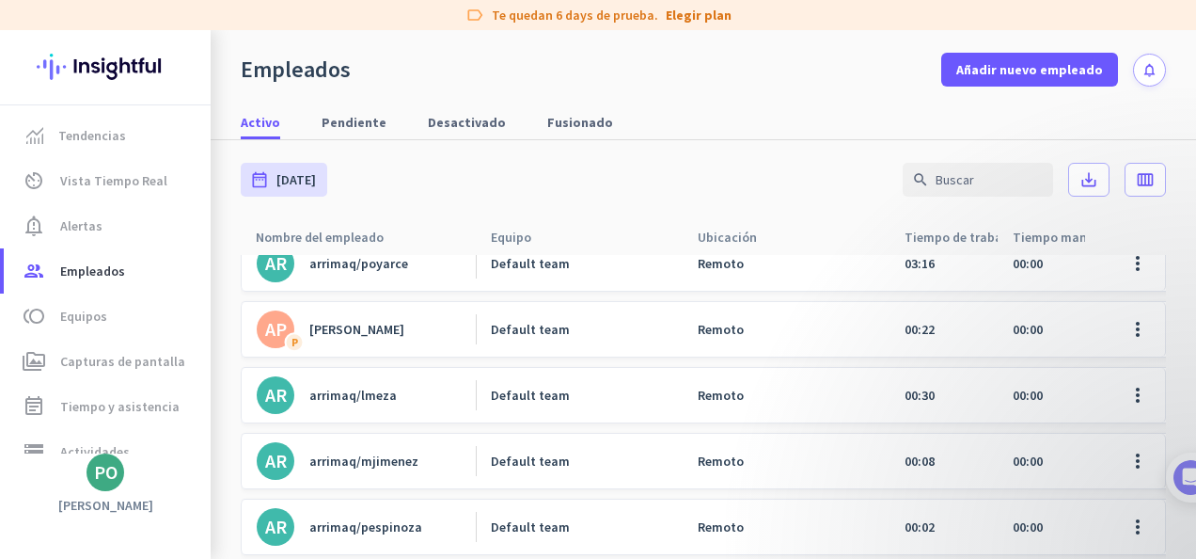
scroll to position [40, 0]
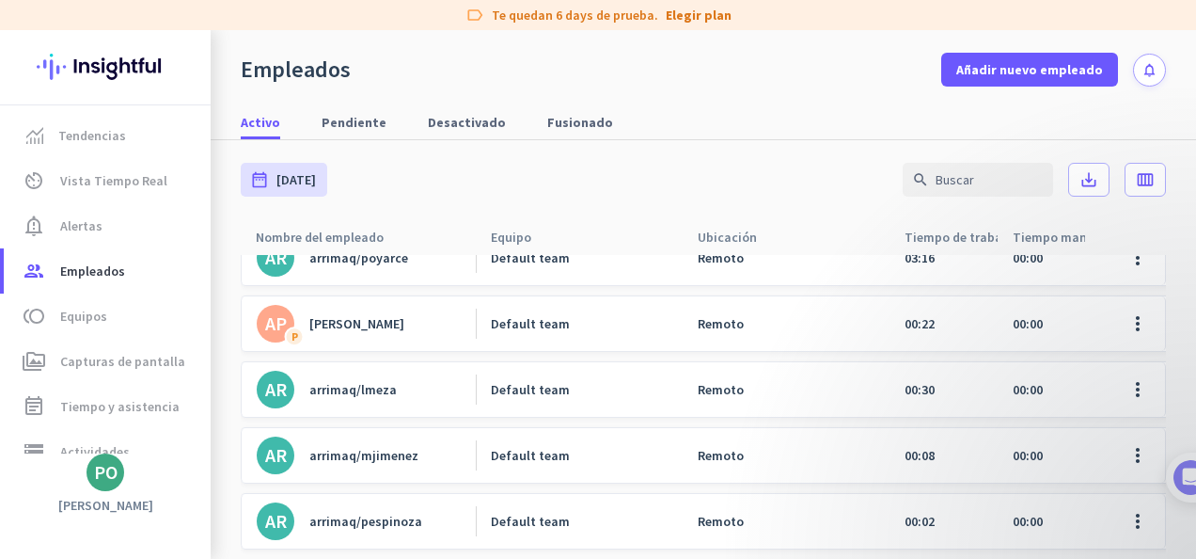
click at [350, 317] on link "AP P [PERSON_NAME]" at bounding box center [366, 324] width 219 height 38
